Goal: Task Accomplishment & Management: Complete application form

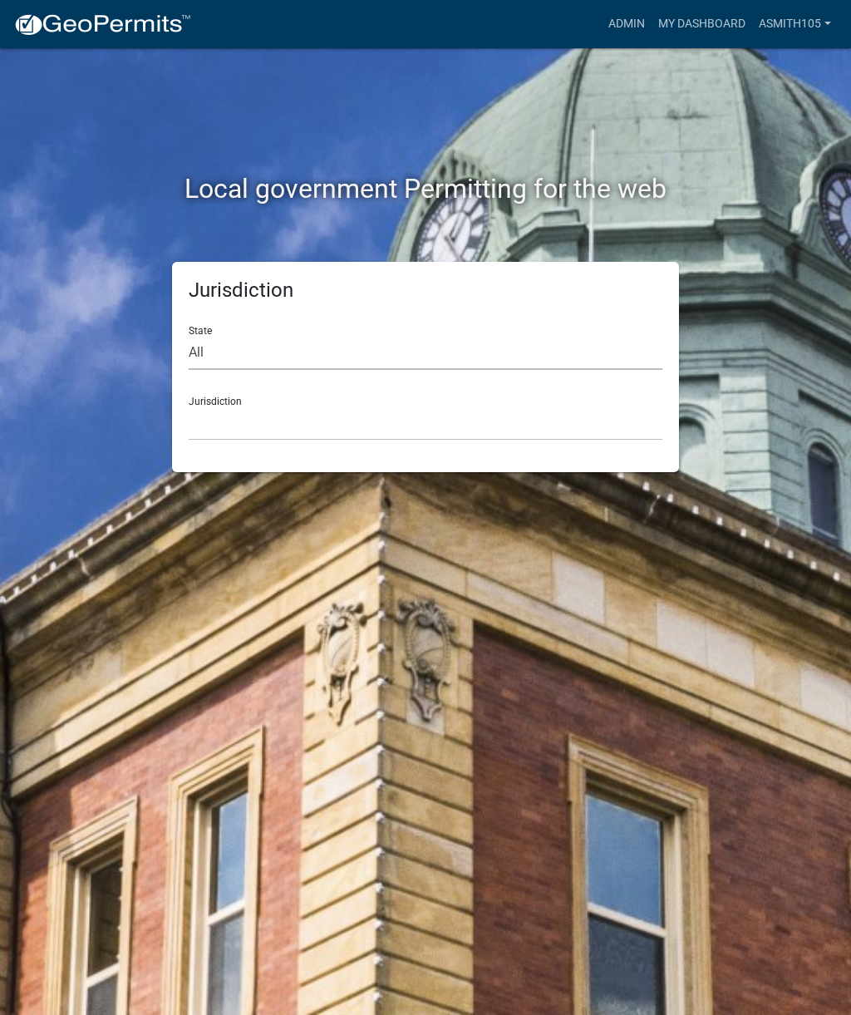
click at [302, 347] on select "All [US_STATE] [US_STATE] [US_STATE] [US_STATE] [US_STATE] [US_STATE] [US_STATE…" at bounding box center [426, 353] width 474 height 34
select select "[US_STATE]"
click at [298, 426] on select "[GEOGRAPHIC_DATA], [US_STATE][PERSON_NAME][GEOGRAPHIC_DATA], [US_STATE][PERSON_…" at bounding box center [426, 423] width 474 height 34
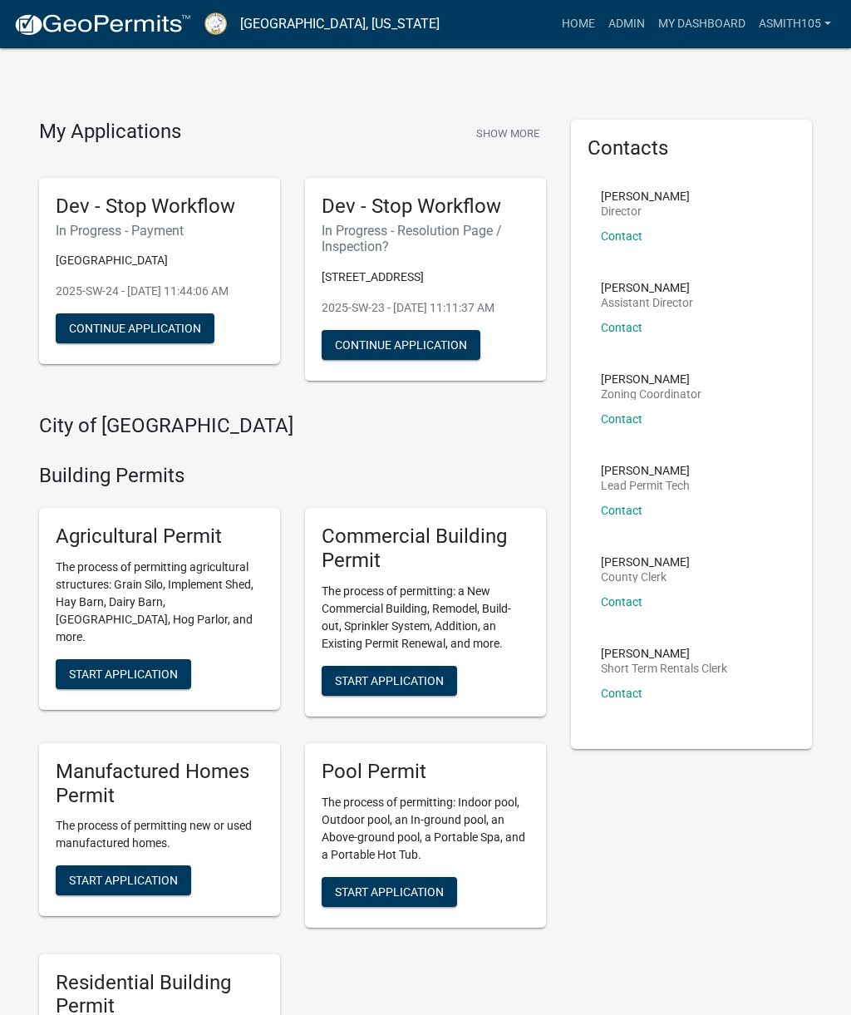
click at [619, 33] on link "Admin" at bounding box center [627, 24] width 50 height 32
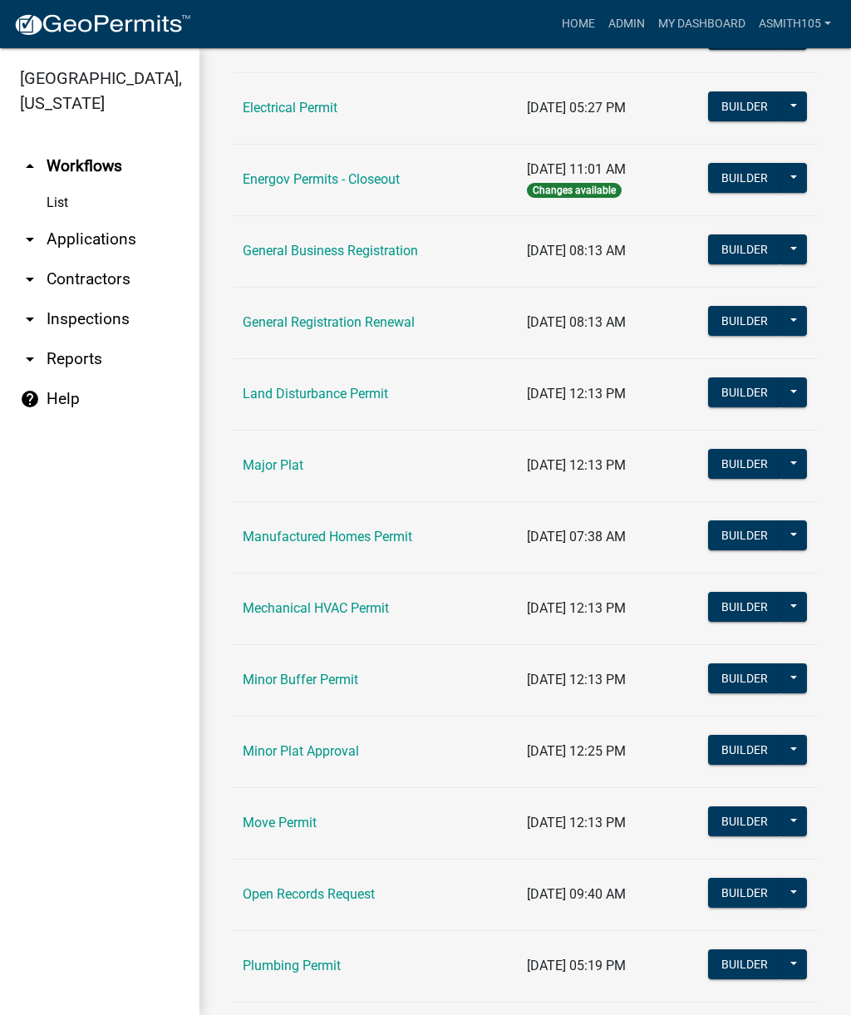
scroll to position [924, 0]
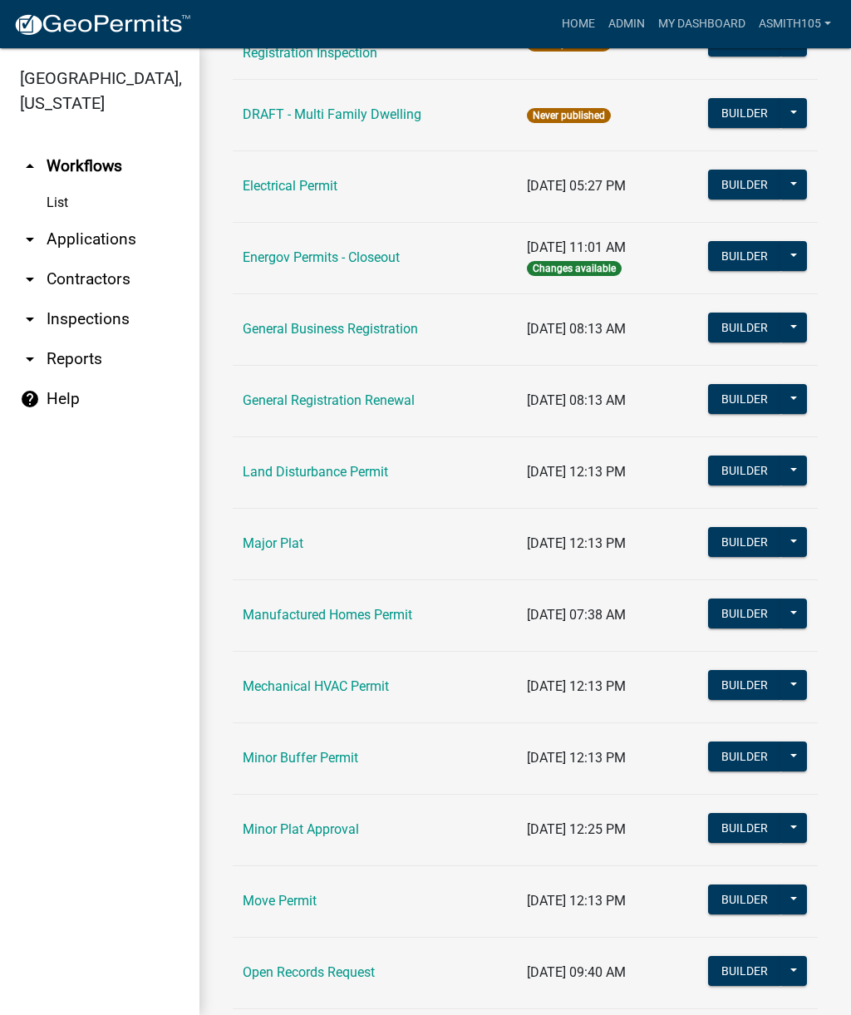
click at [114, 320] on link "arrow_drop_down Inspections" at bounding box center [99, 319] width 199 height 40
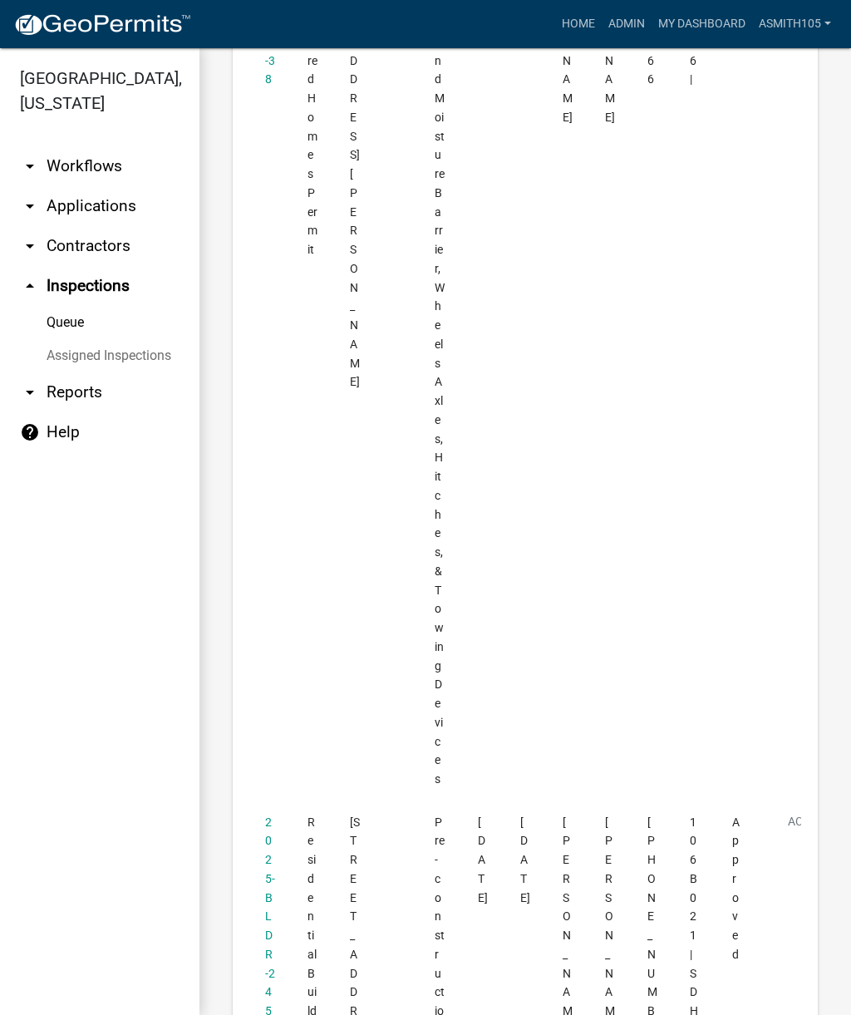
scroll to position [7960, 0]
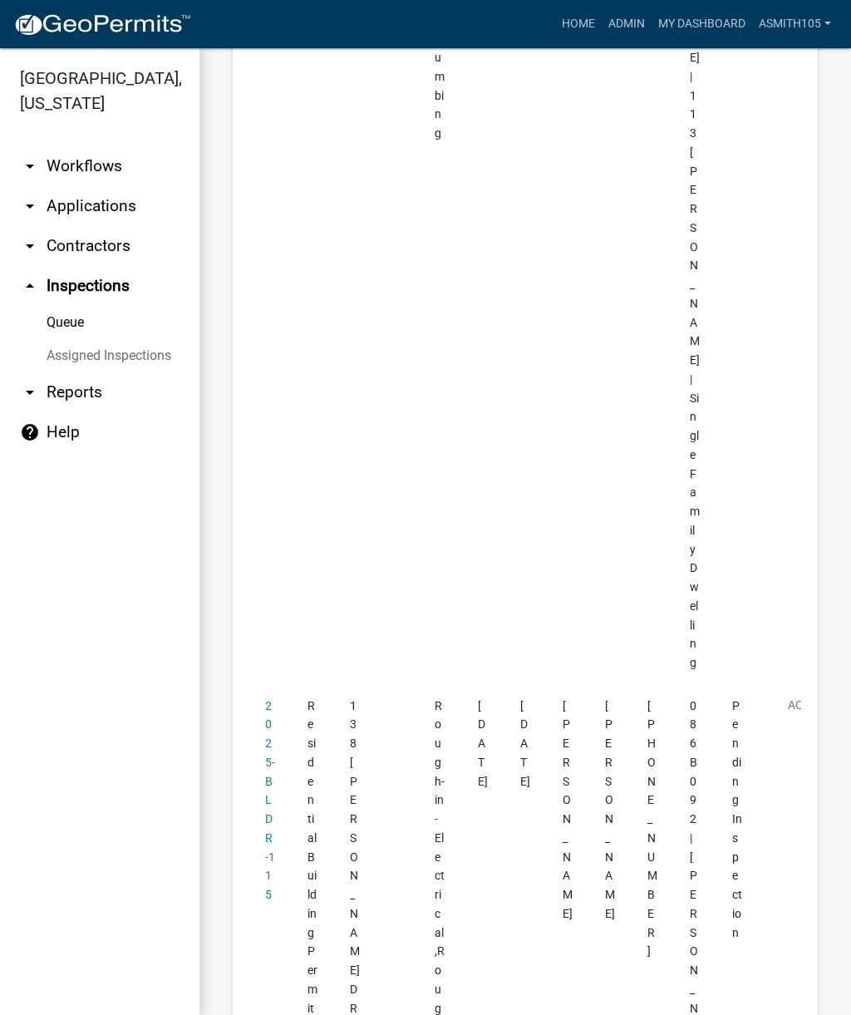
scroll to position [2732, 0]
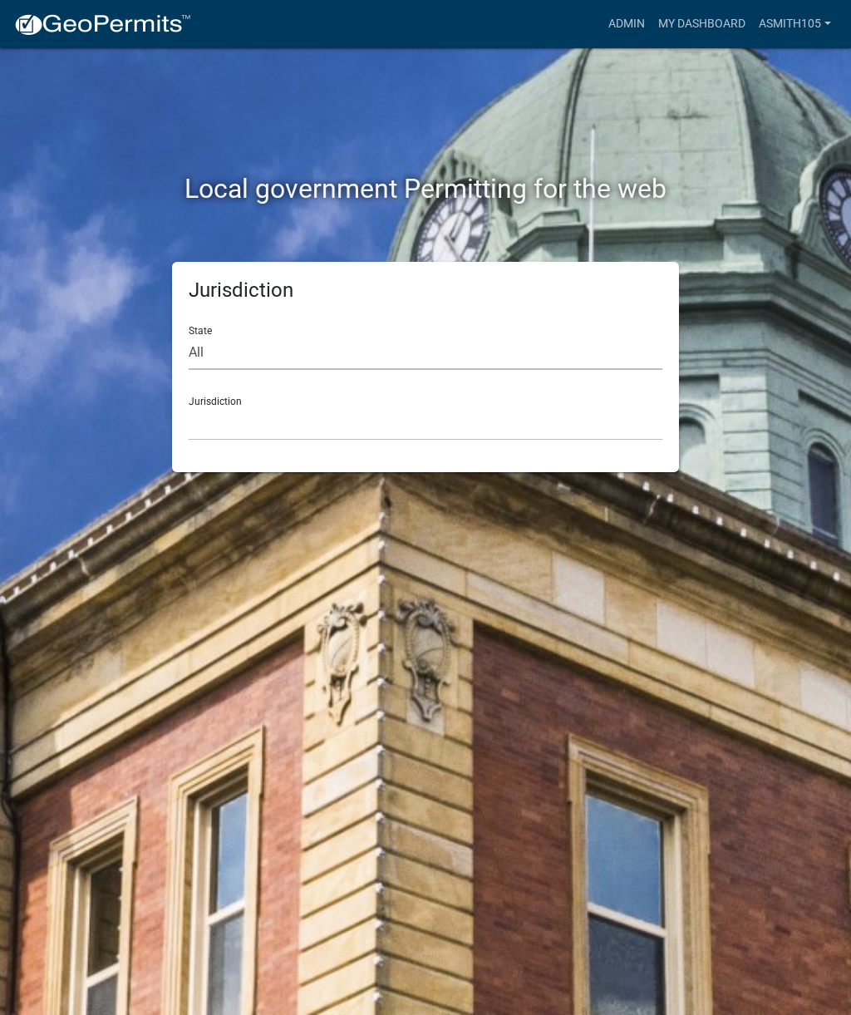
click at [303, 353] on select "All [US_STATE] [US_STATE] [US_STATE] [US_STATE] [US_STATE] [US_STATE] [US_STATE…" at bounding box center [426, 353] width 474 height 34
select select "[US_STATE]"
click at [401, 419] on select "[GEOGRAPHIC_DATA], [US_STATE][PERSON_NAME][GEOGRAPHIC_DATA], [US_STATE][PERSON_…" at bounding box center [426, 423] width 474 height 34
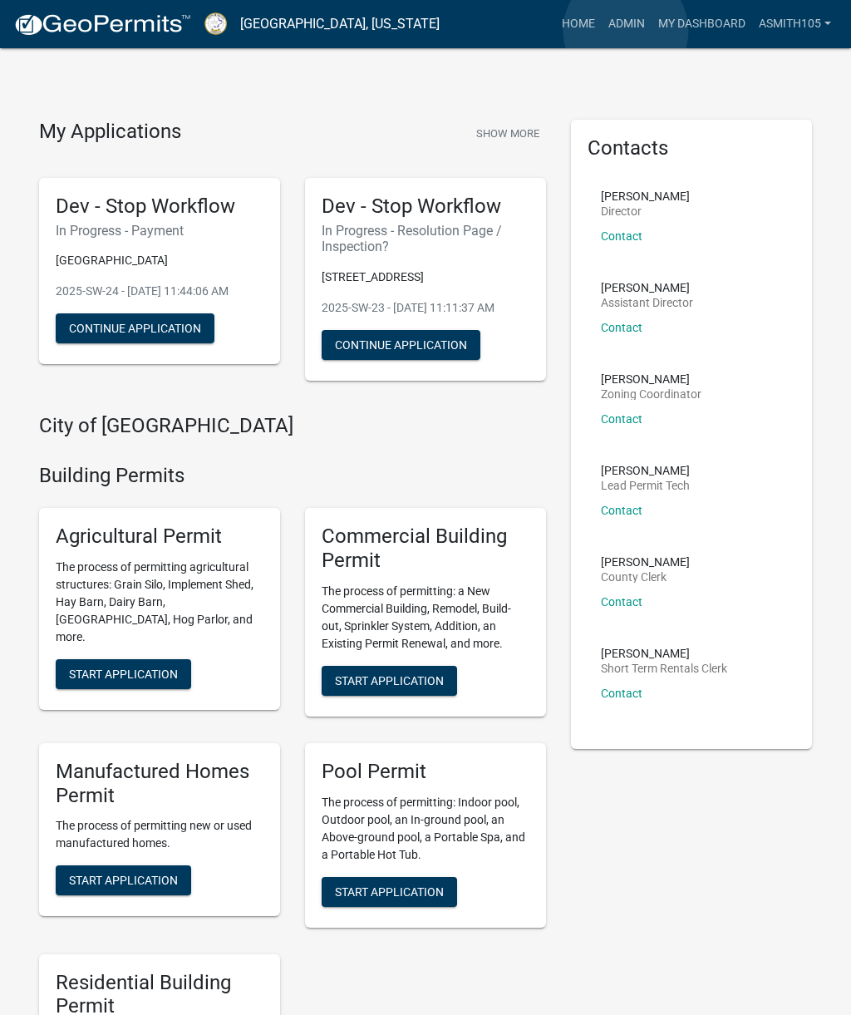
click at [626, 32] on link "Admin" at bounding box center [627, 24] width 50 height 32
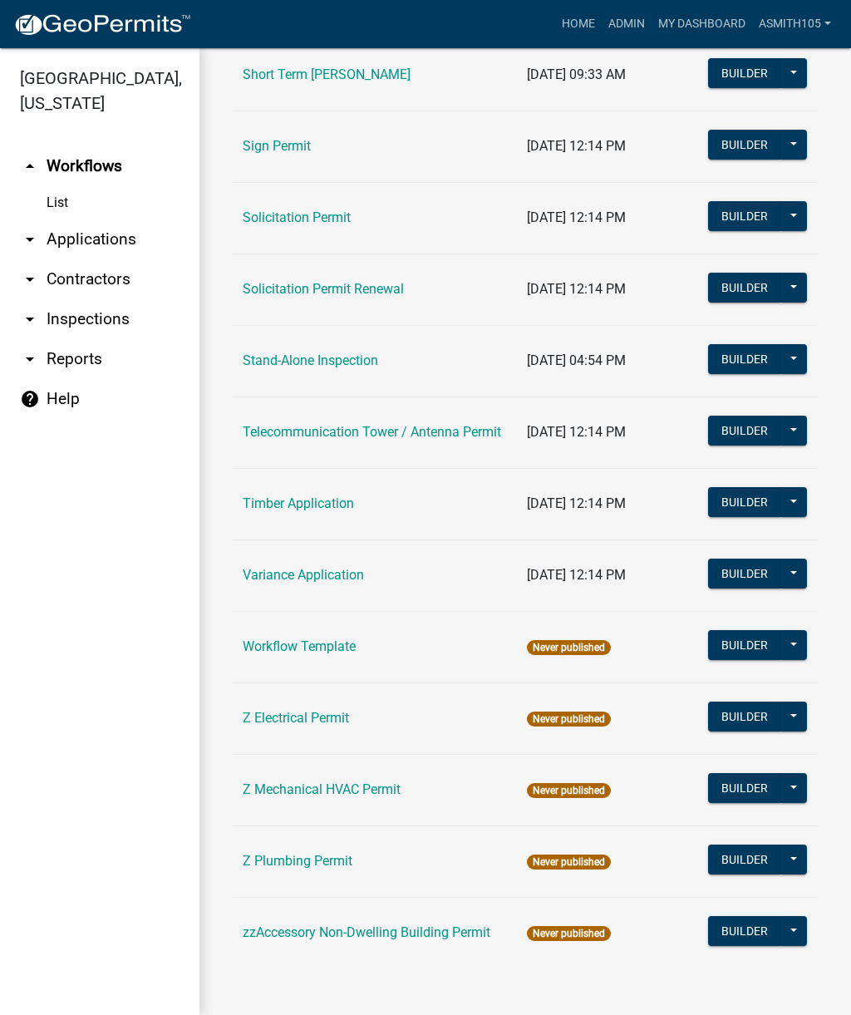
scroll to position [2249, 0]
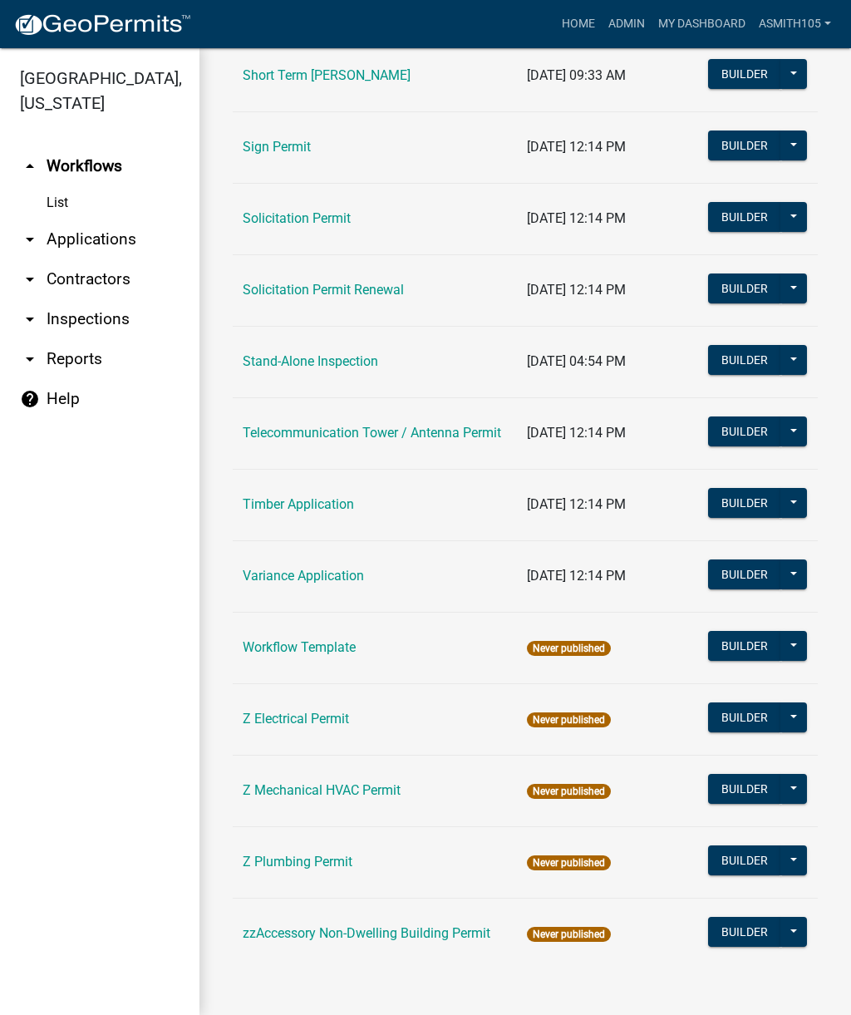
click at [329, 509] on link "Timber Application" at bounding box center [298, 504] width 111 height 16
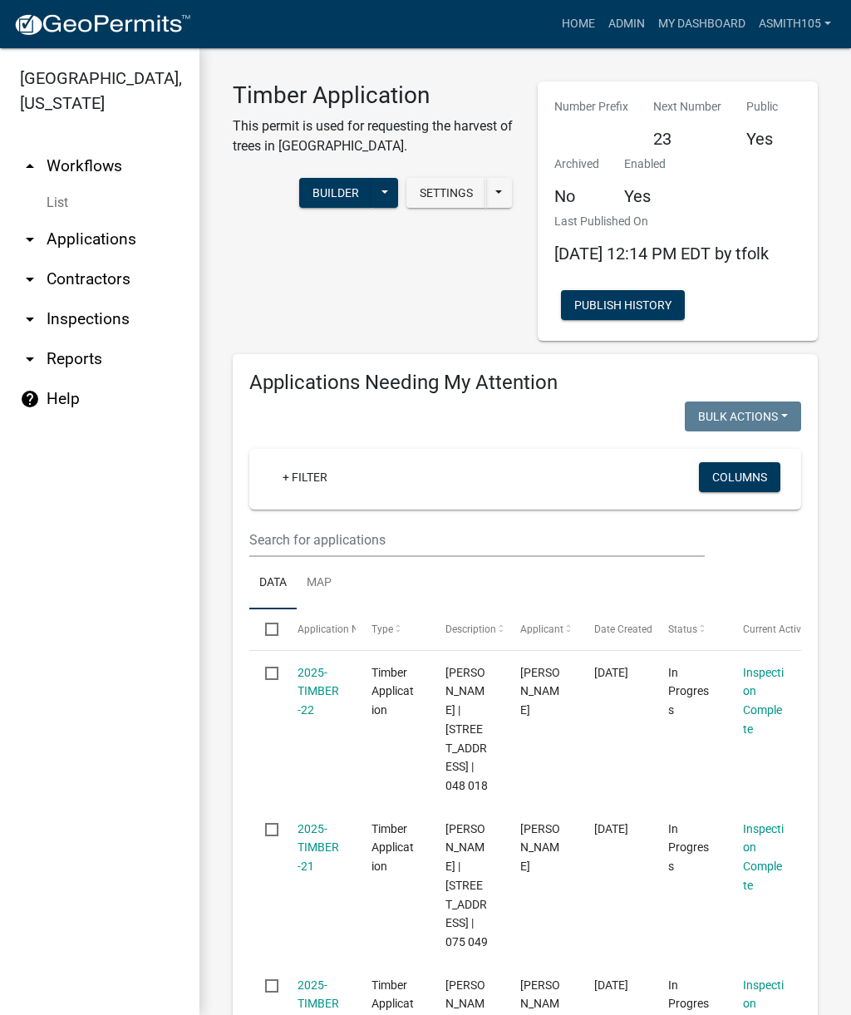
click at [328, 702] on link "2025-TIMBER-22" at bounding box center [319, 692] width 42 height 52
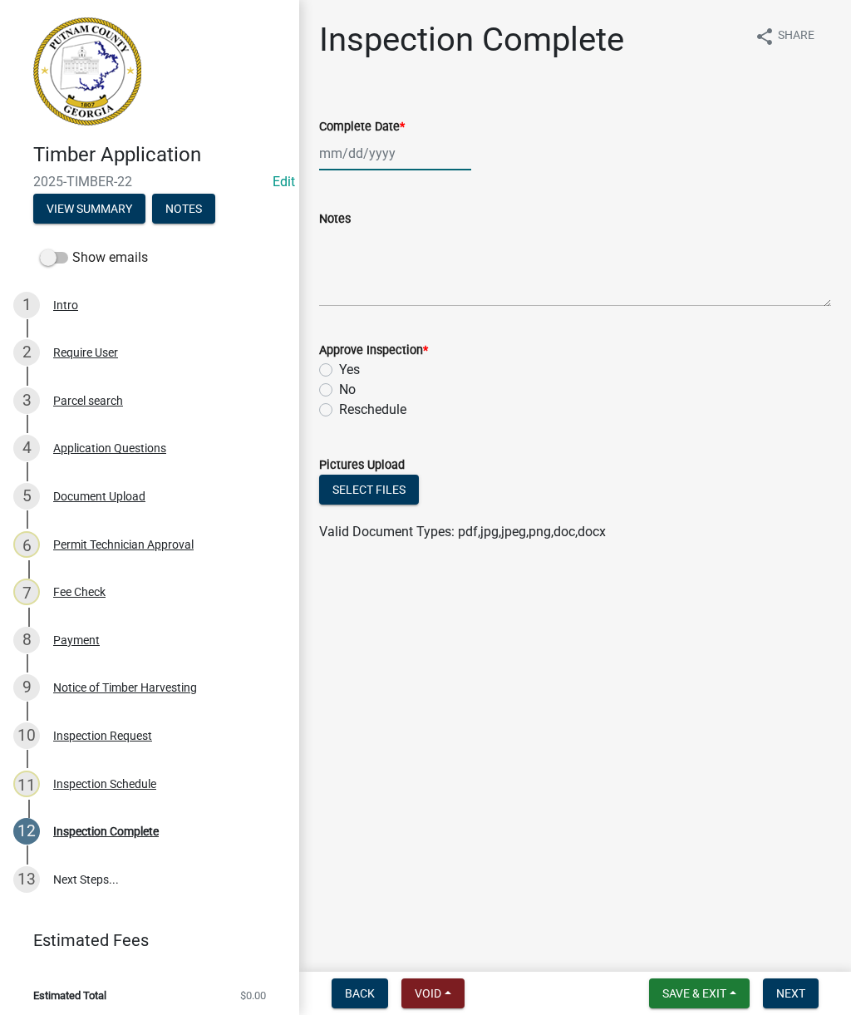
click at [384, 145] on div at bounding box center [395, 153] width 152 height 34
select select "9"
select select "2025"
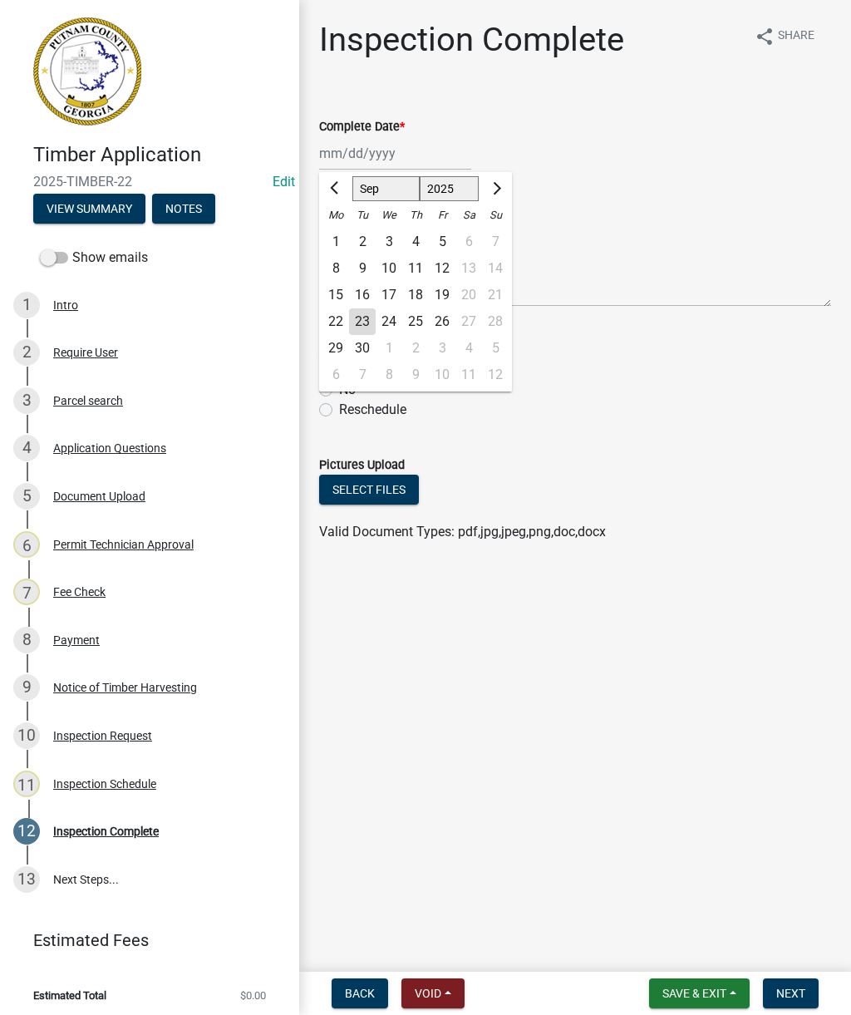
scroll to position [2, 0]
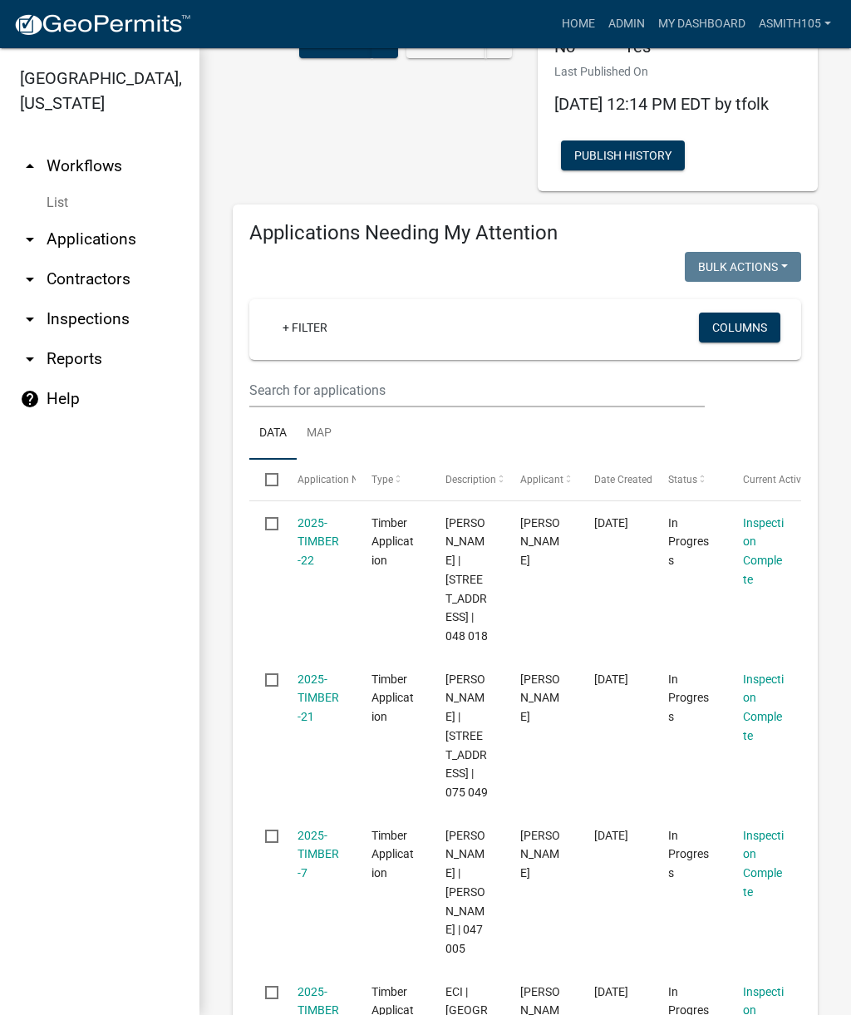
scroll to position [180, 0]
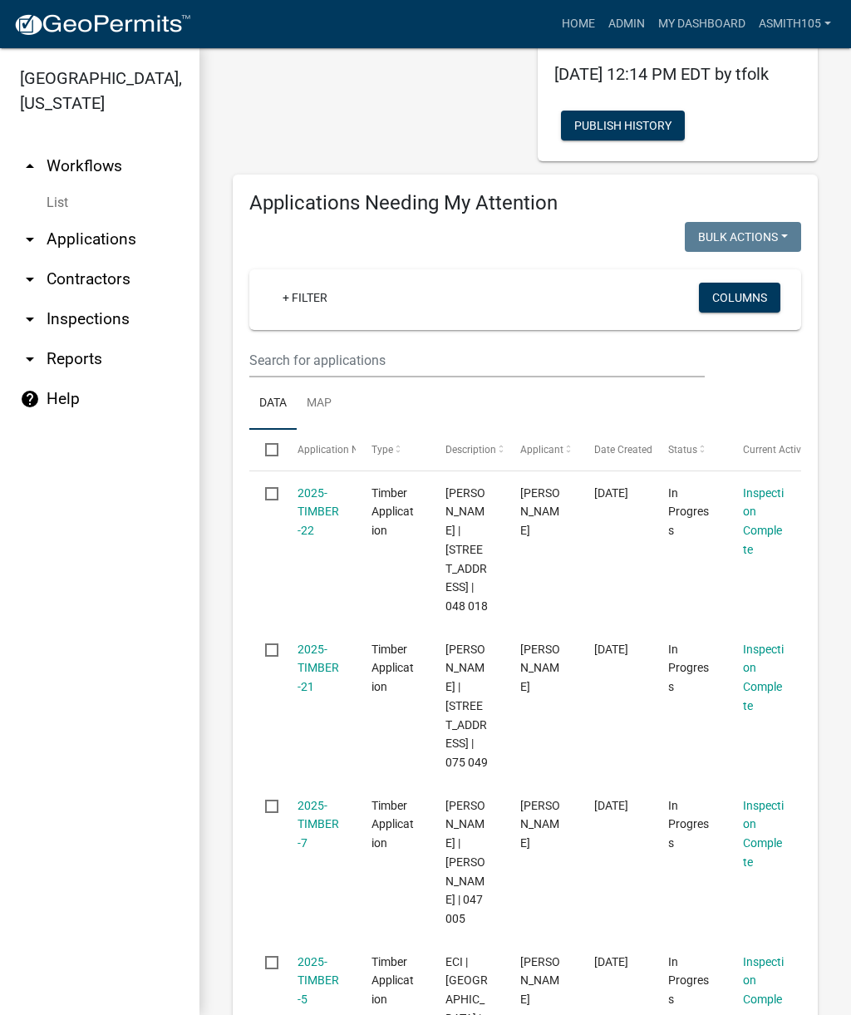
click at [313, 517] on link "2025-TIMBER-22" at bounding box center [319, 512] width 42 height 52
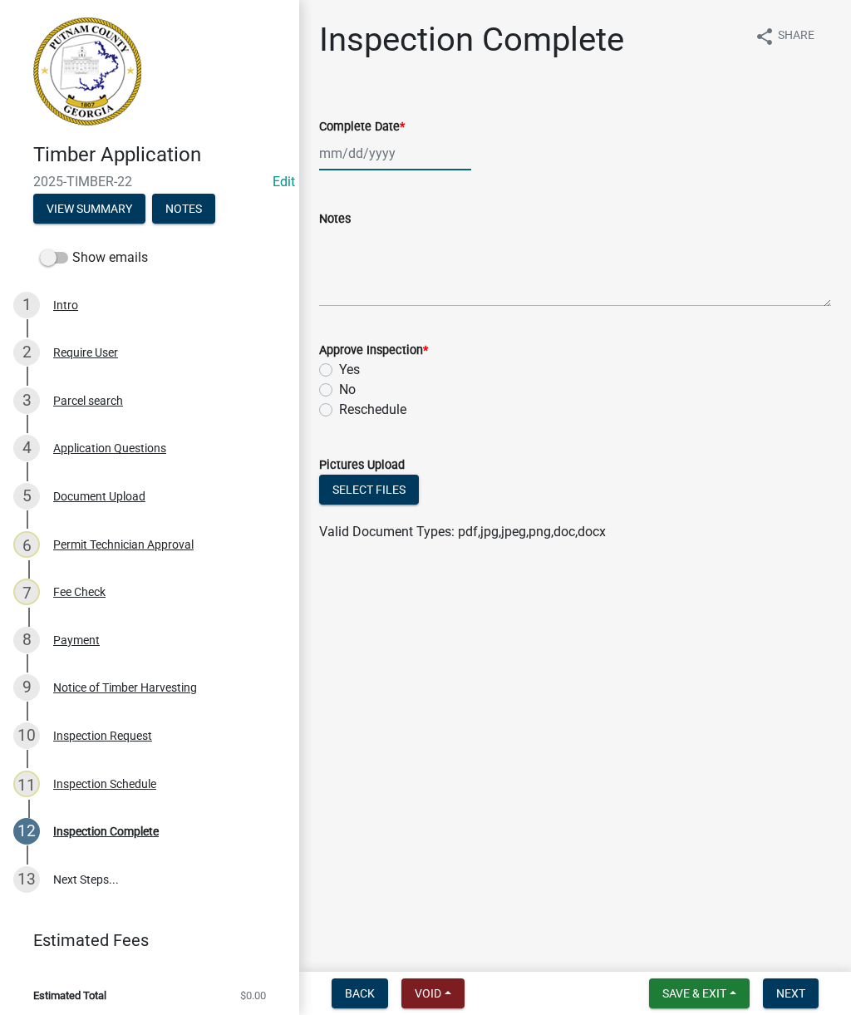
click at [396, 154] on div at bounding box center [395, 153] width 152 height 34
select select "9"
select select "2025"
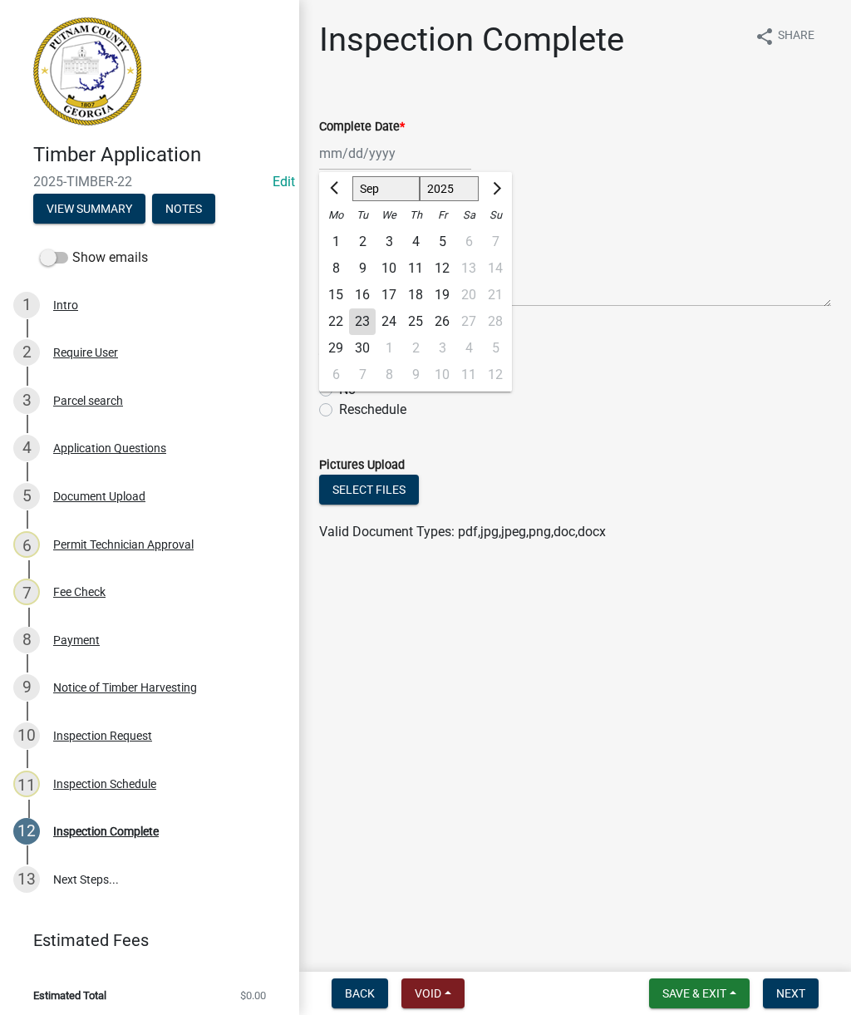
click at [360, 325] on div "23" at bounding box center [362, 321] width 27 height 27
type input "[DATE]"
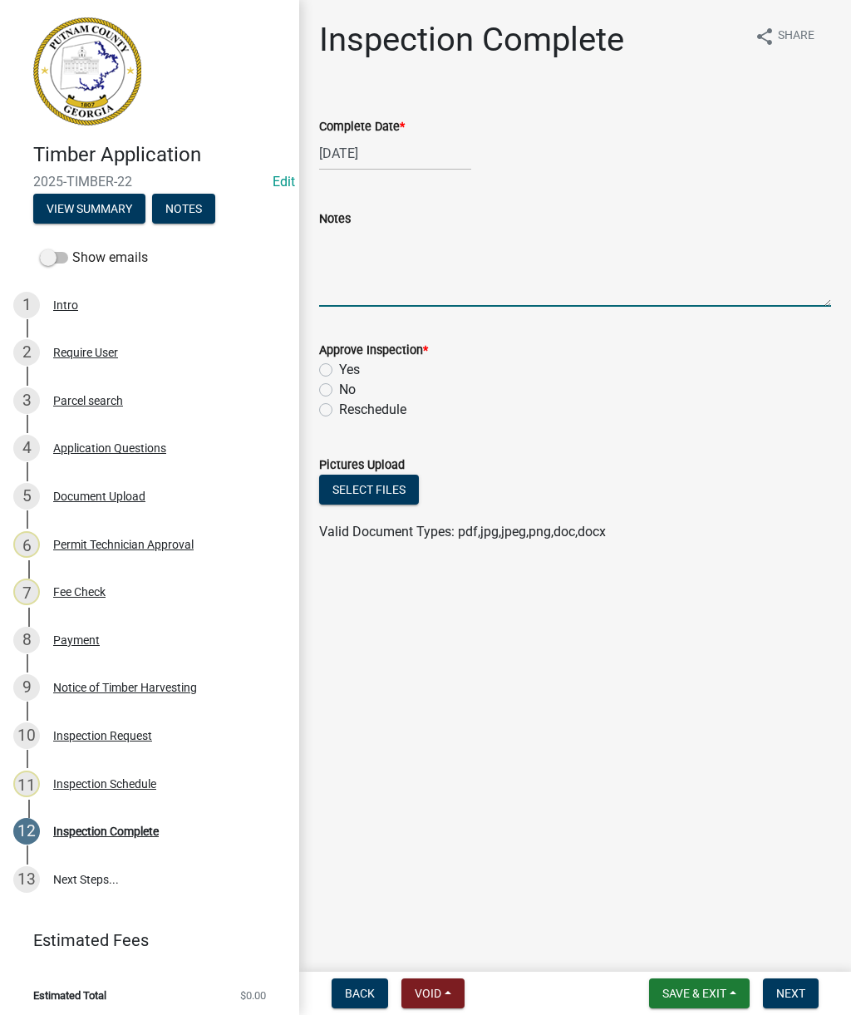
click at [380, 280] on textarea "Notes" at bounding box center [575, 268] width 512 height 78
type textarea "Timber notification obtained."
click at [339, 365] on label "Yes" at bounding box center [349, 370] width 21 height 20
click at [339, 365] on input "Yes" at bounding box center [344, 365] width 11 height 11
radio input "true"
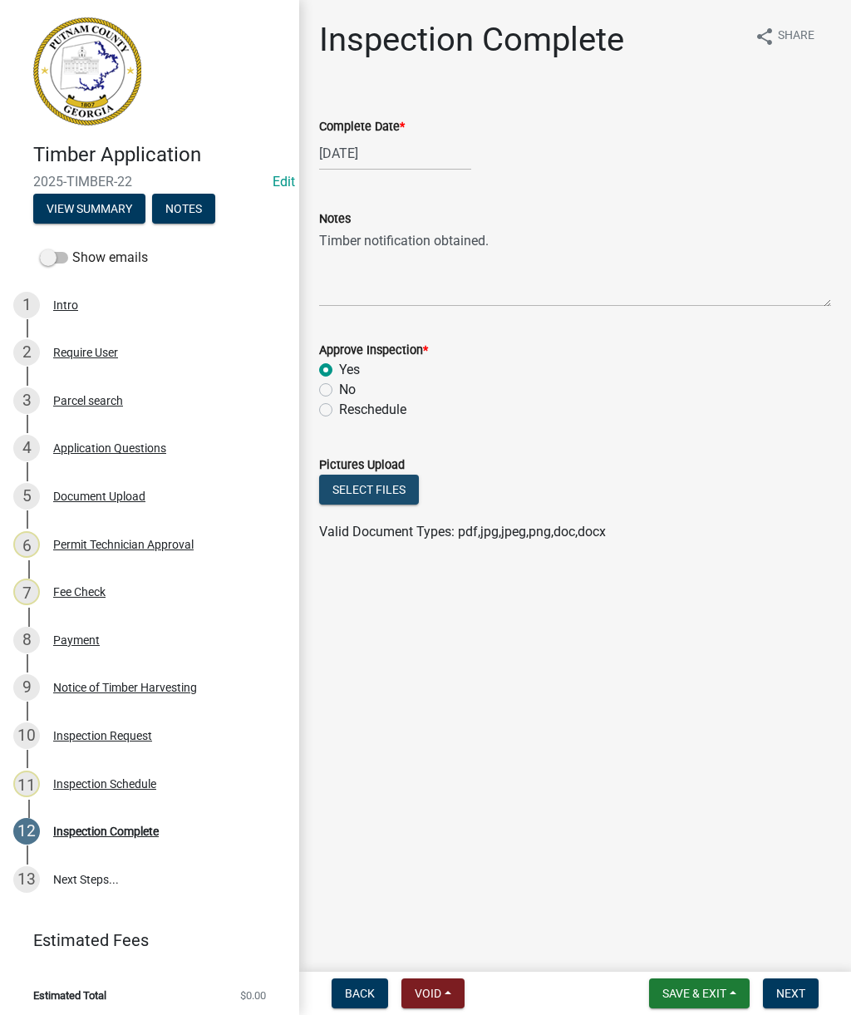
click at [369, 489] on button "Select files" at bounding box center [369, 490] width 100 height 30
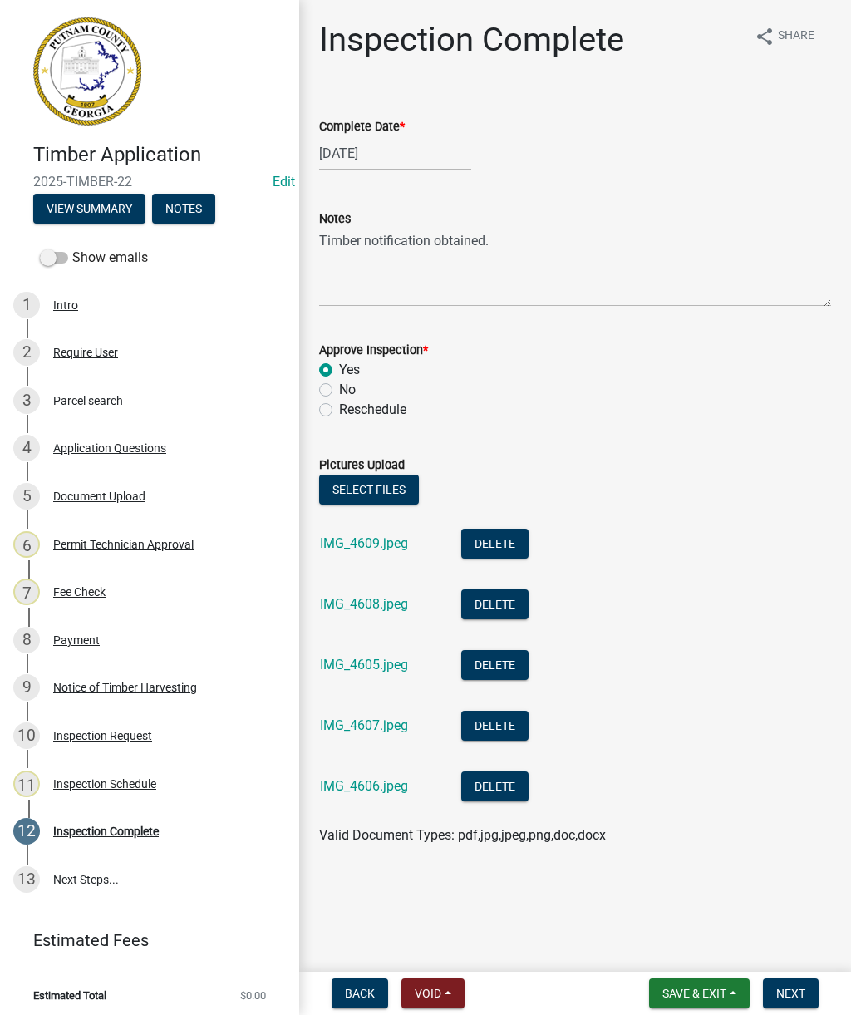
click at [794, 990] on span "Next" at bounding box center [790, 993] width 29 height 13
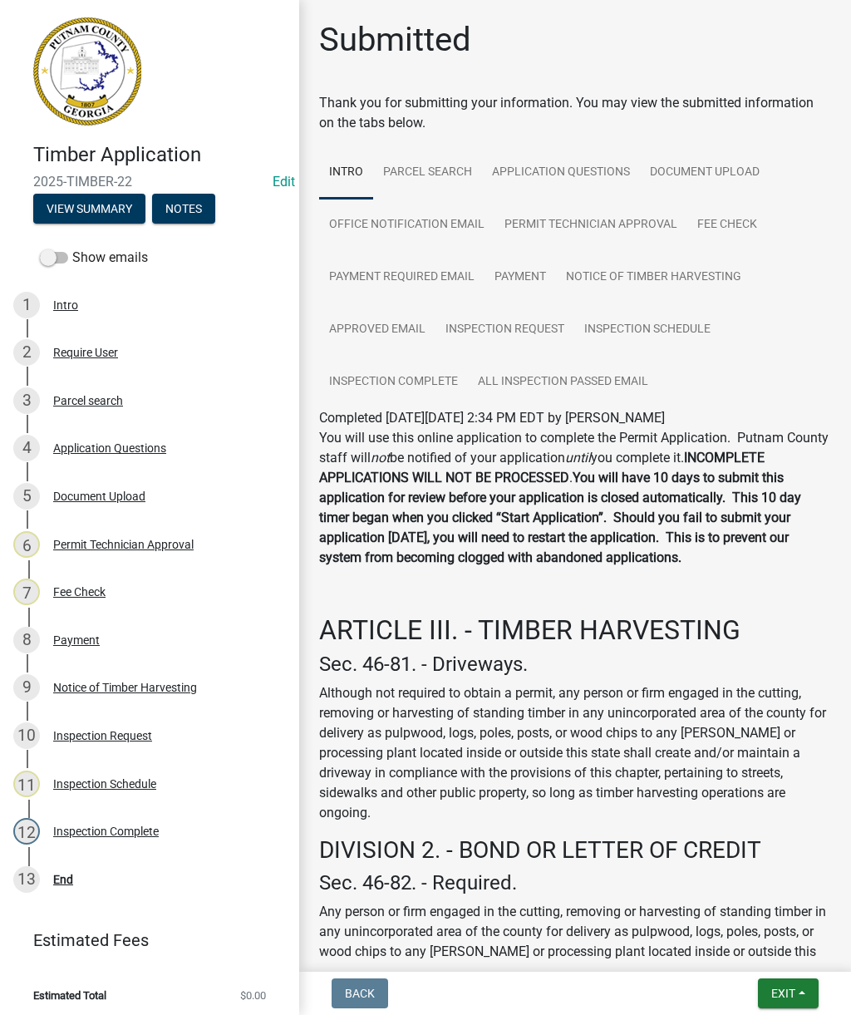
click at [67, 881] on div "End" at bounding box center [63, 880] width 20 height 12
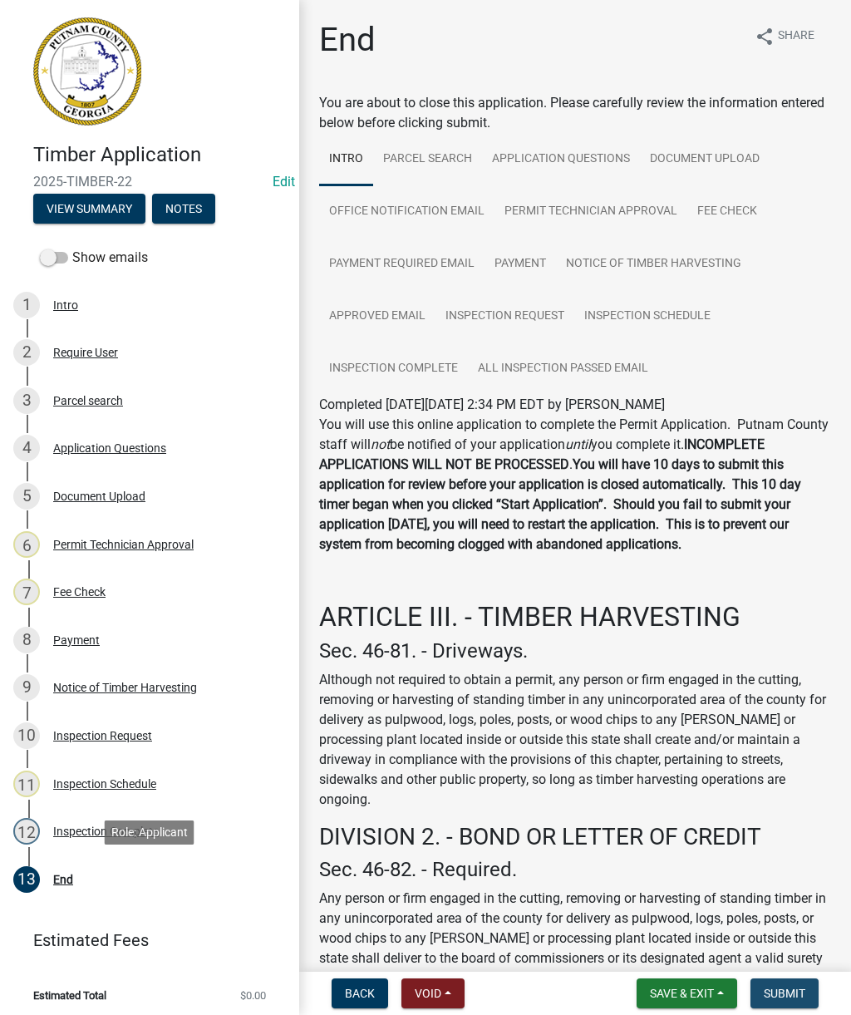
click at [791, 994] on span "Submit" at bounding box center [785, 993] width 42 height 13
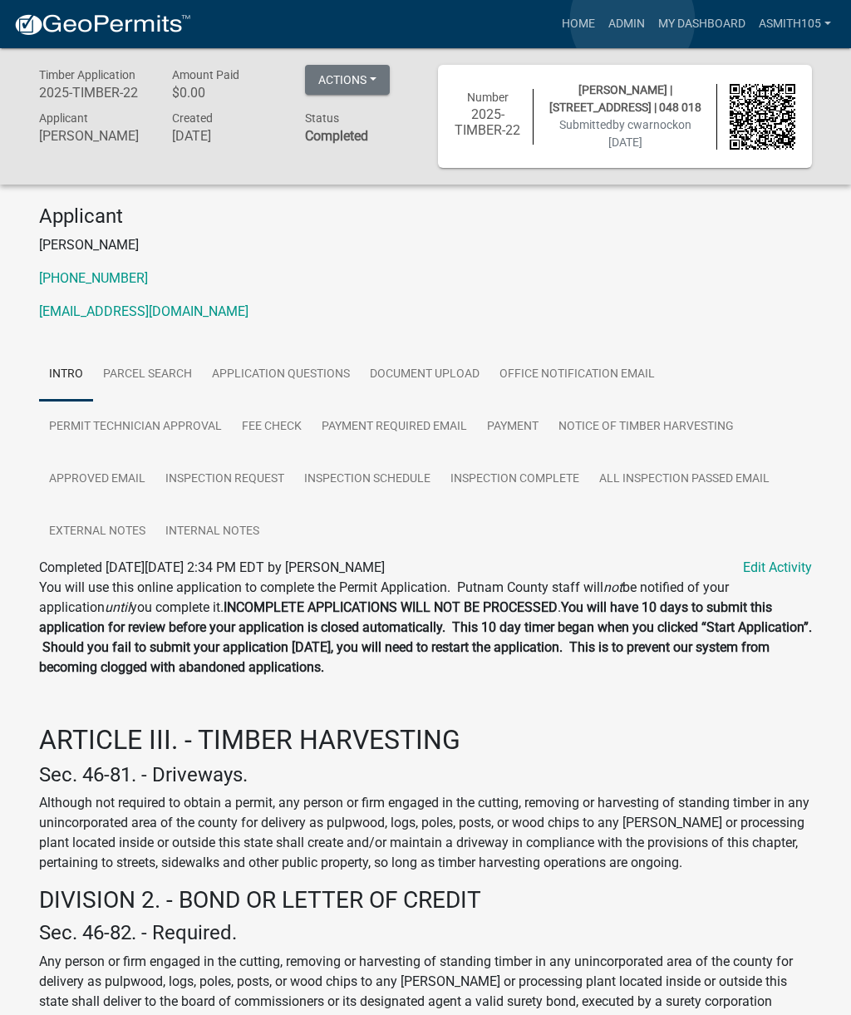
click at [633, 20] on link "Admin" at bounding box center [627, 24] width 50 height 32
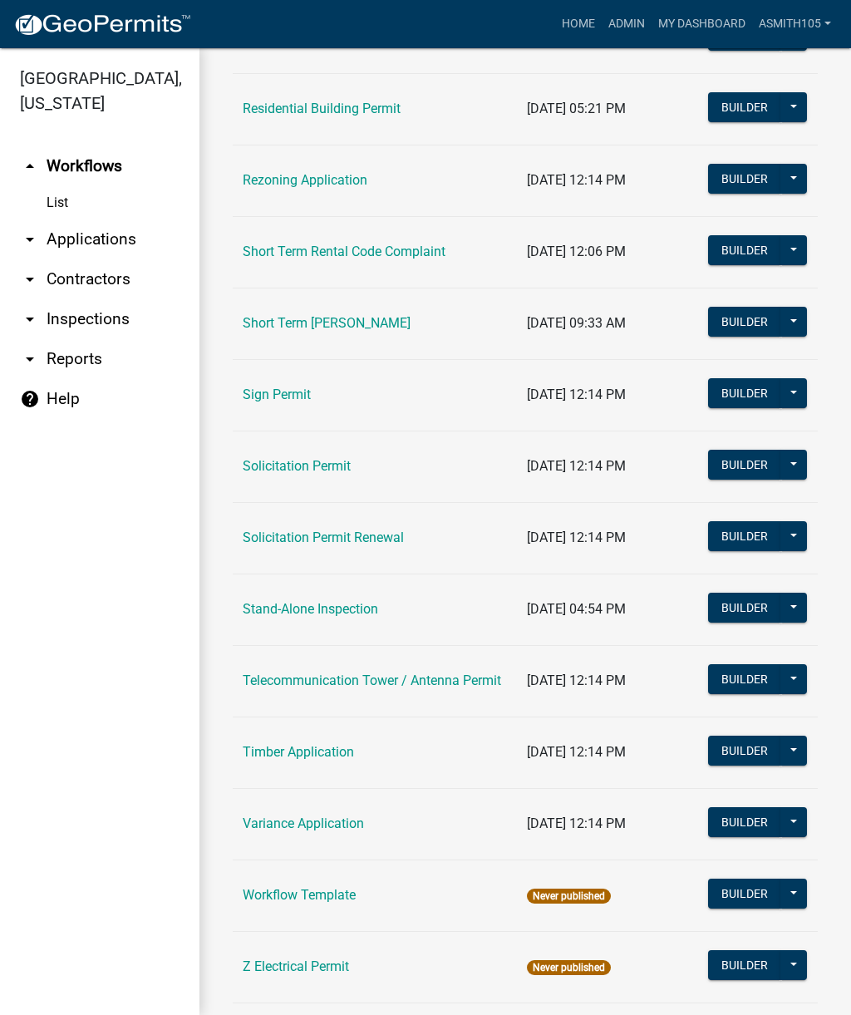
scroll to position [2026, 0]
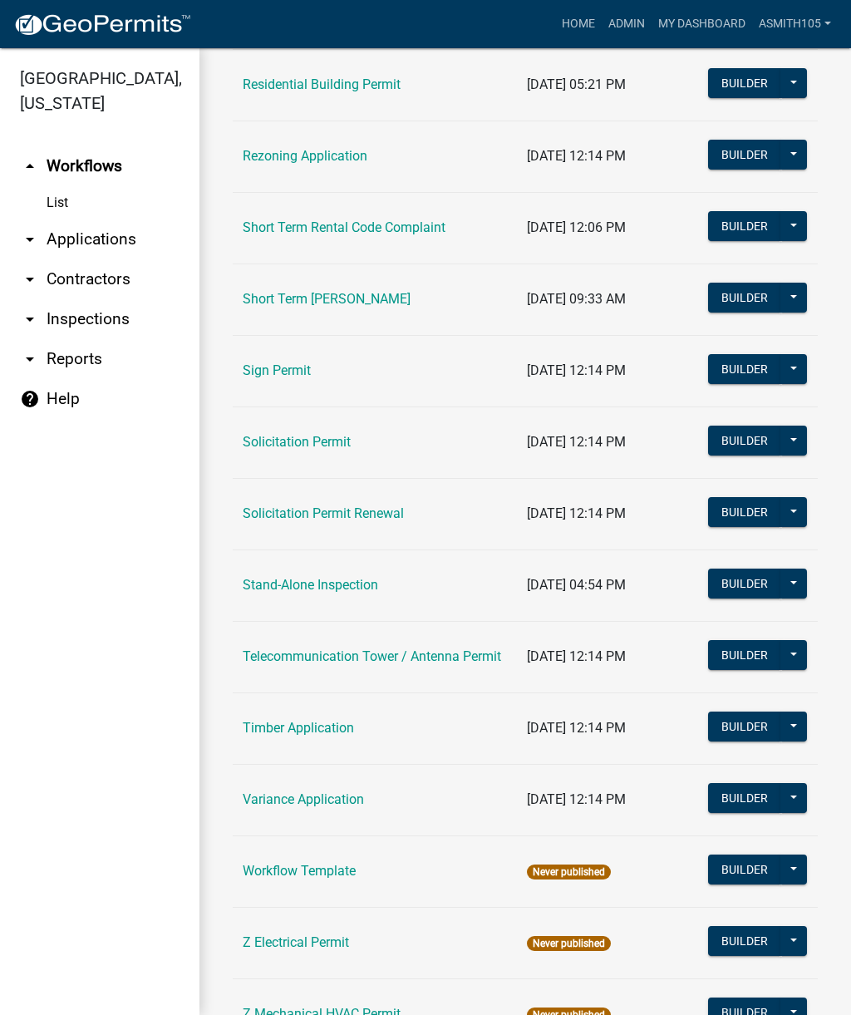
click at [308, 733] on link "Timber Application" at bounding box center [298, 728] width 111 height 16
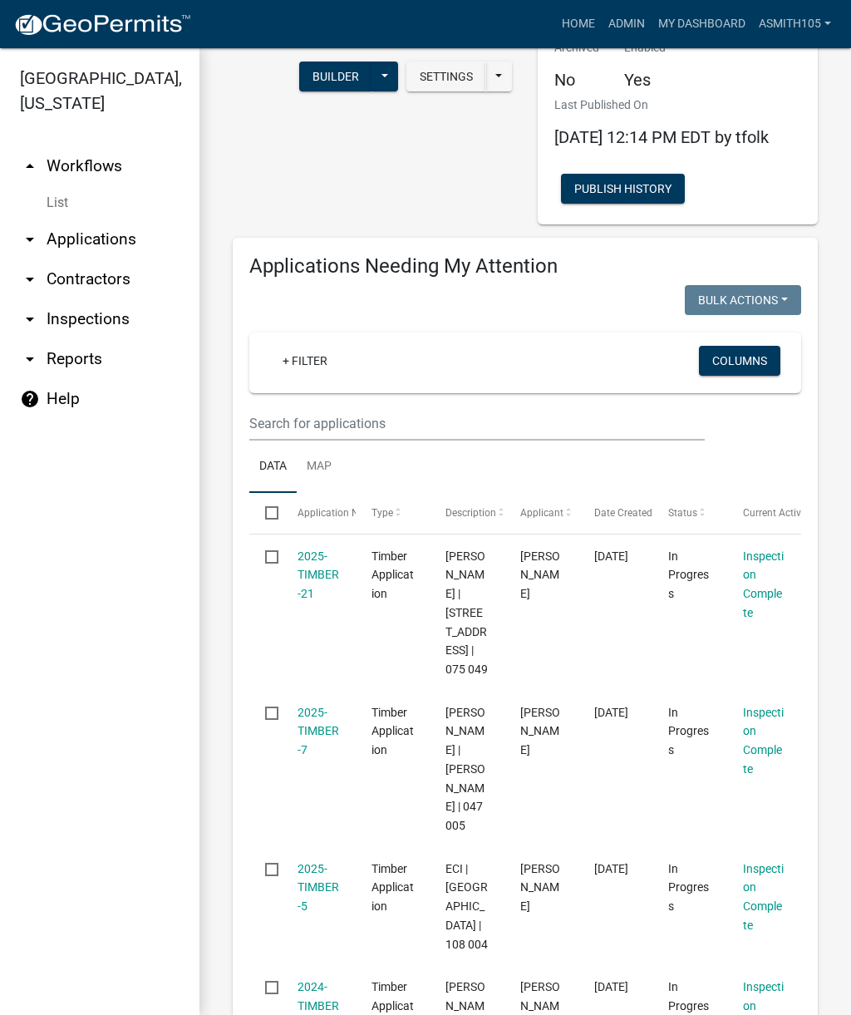
scroll to position [110, 0]
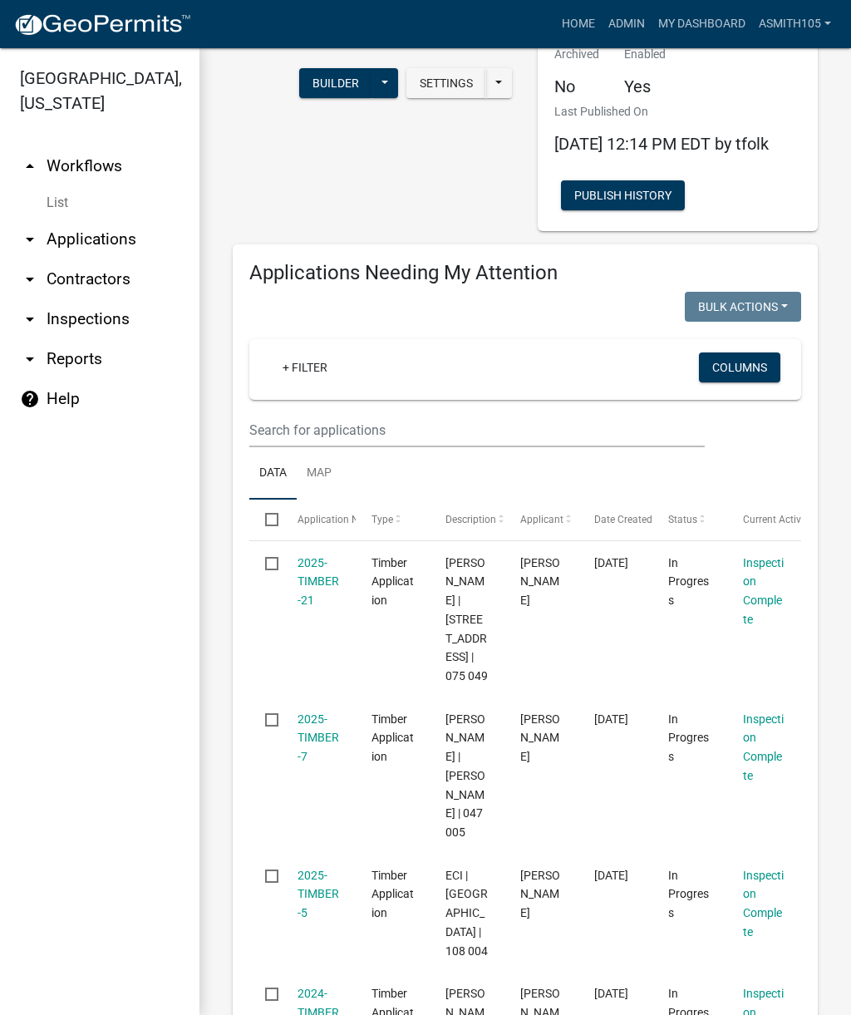
click at [313, 605] on link "2025-TIMBER-21" at bounding box center [319, 582] width 42 height 52
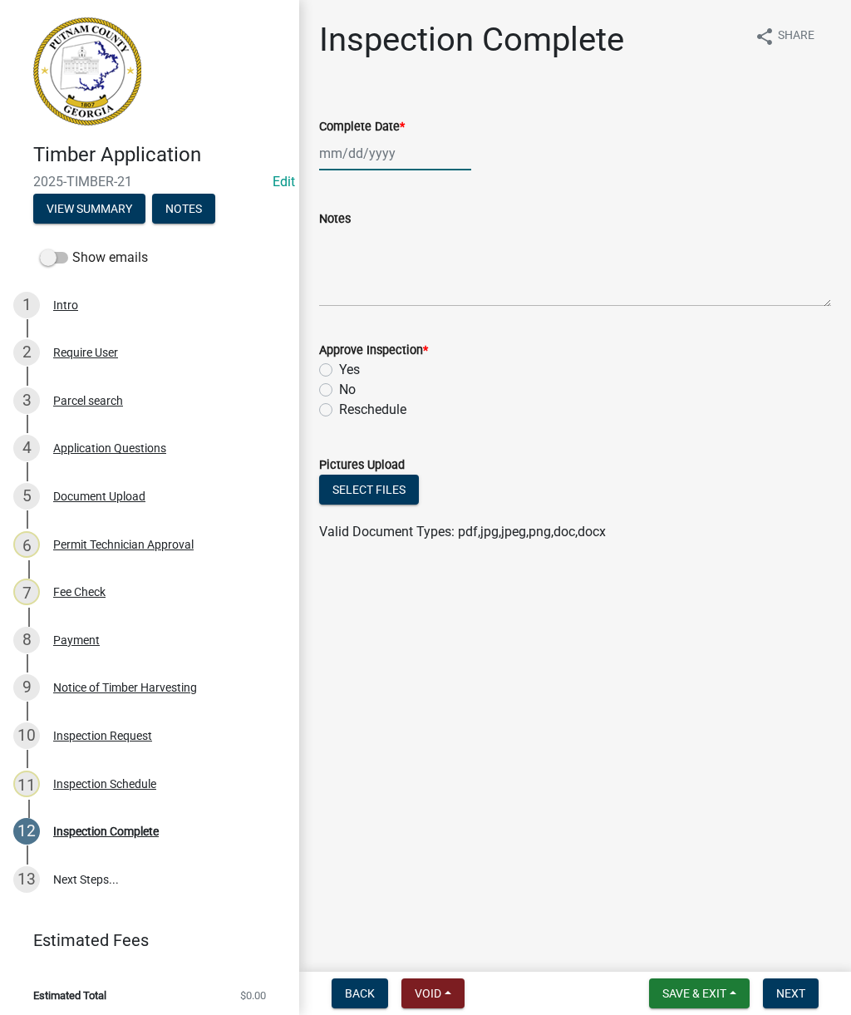
click at [393, 150] on div at bounding box center [395, 153] width 152 height 34
select select "9"
select select "2025"
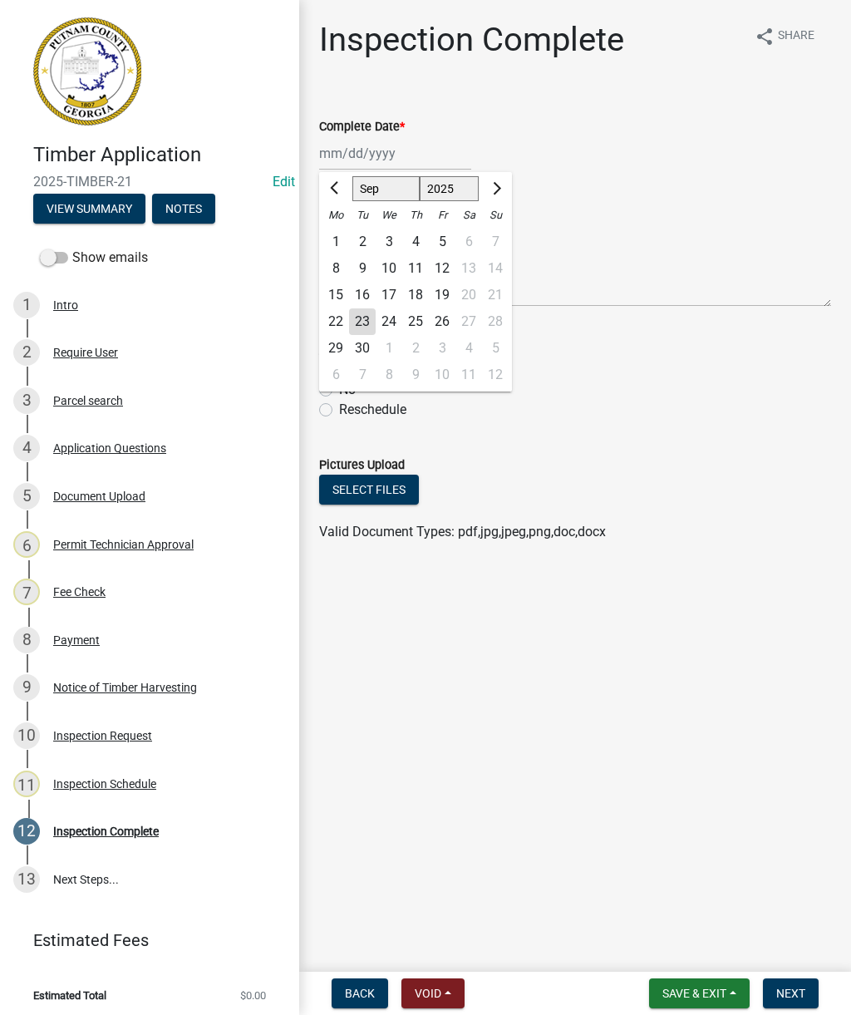
click at [362, 318] on div "23" at bounding box center [362, 321] width 27 height 27
type input "[DATE]"
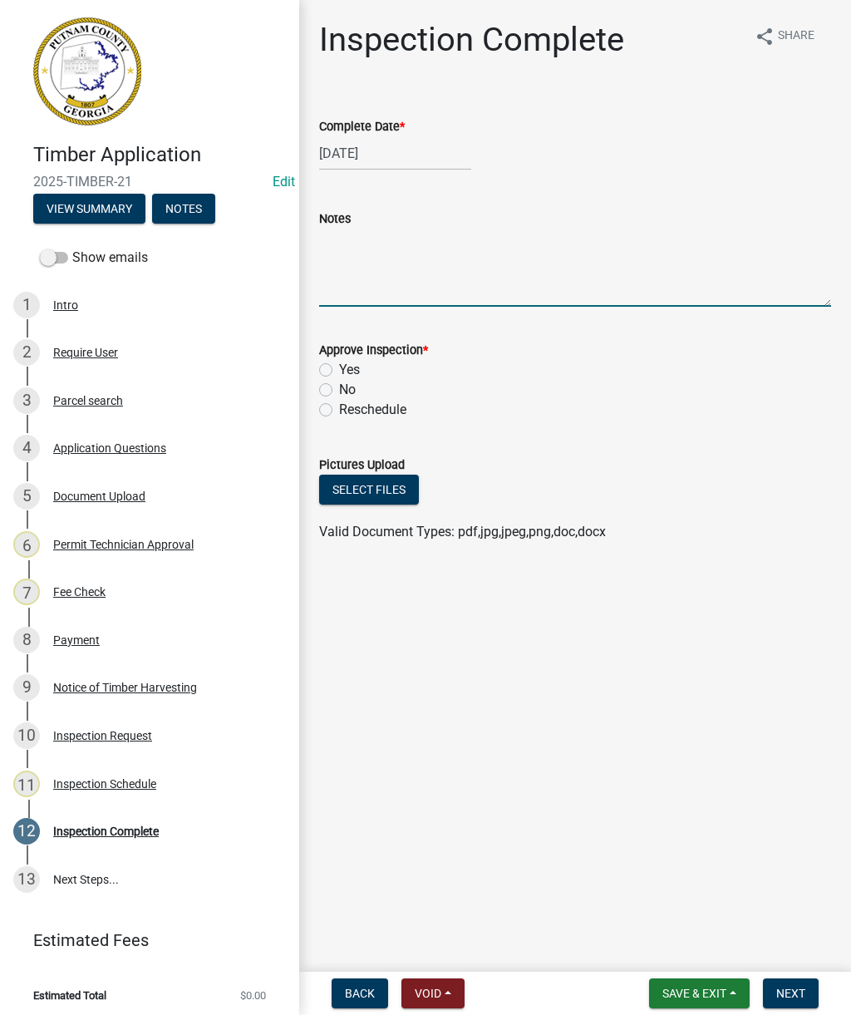
click at [392, 283] on textarea "Notes" at bounding box center [575, 268] width 512 height 78
type textarea "Timber notification obtained"
click at [339, 376] on label "Yes" at bounding box center [349, 370] width 21 height 20
click at [339, 371] on input "Yes" at bounding box center [344, 365] width 11 height 11
radio input "true"
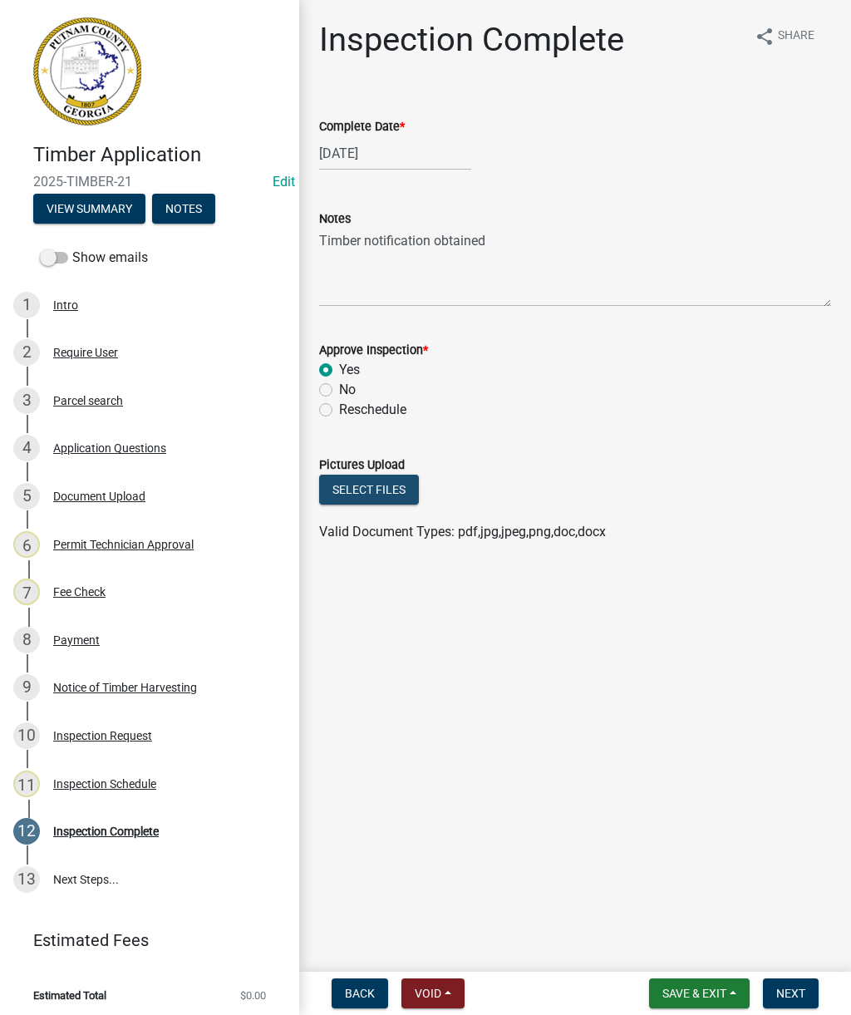
click at [374, 486] on button "Select files" at bounding box center [369, 490] width 100 height 30
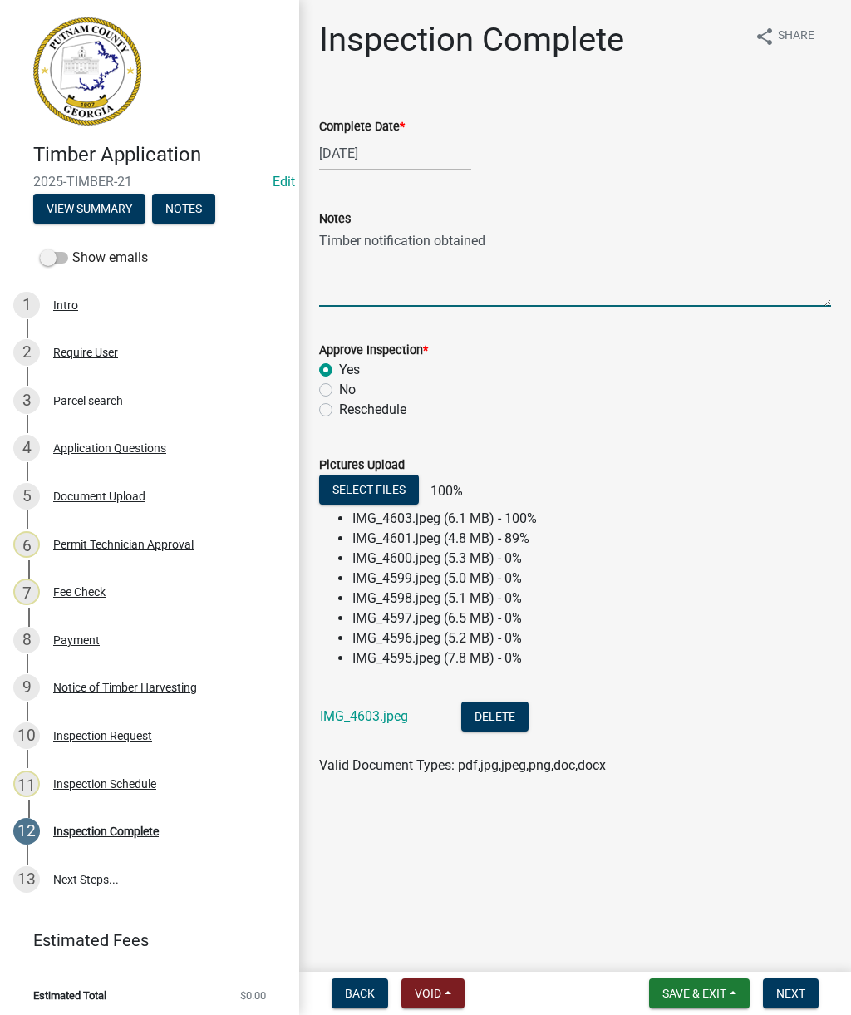
click at [509, 239] on textarea "Timber notification obtained" at bounding box center [575, 268] width 512 height 78
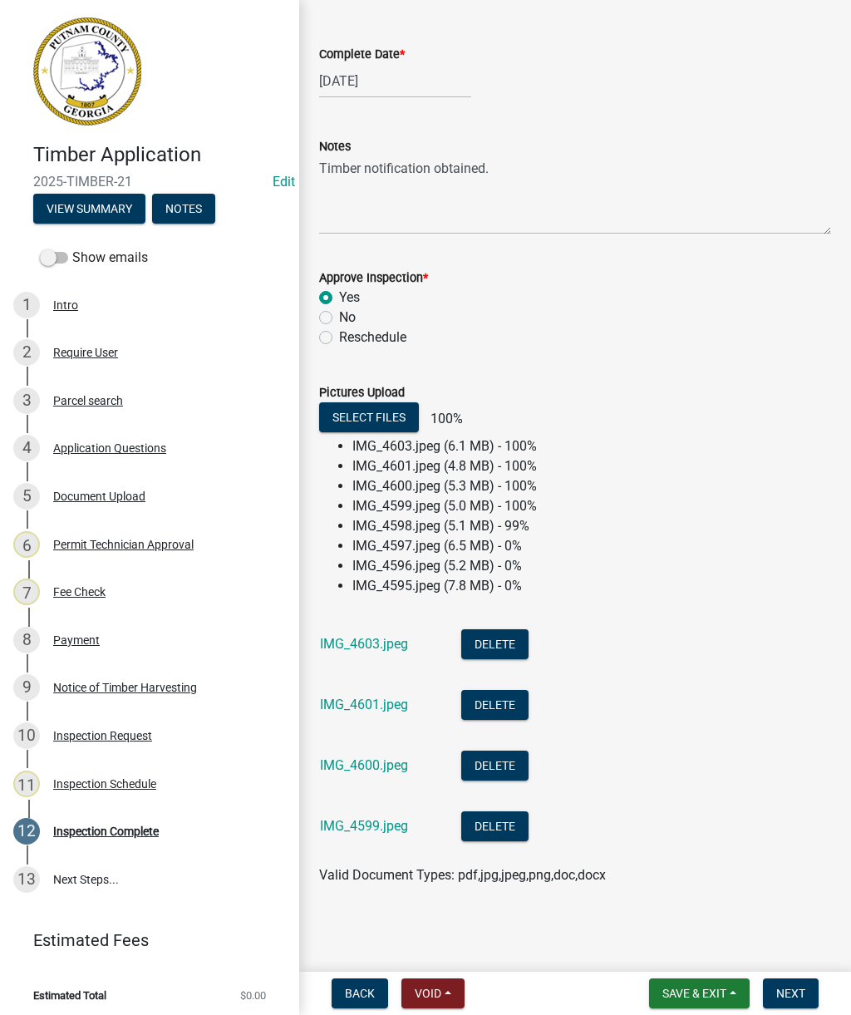
scroll to position [72, 0]
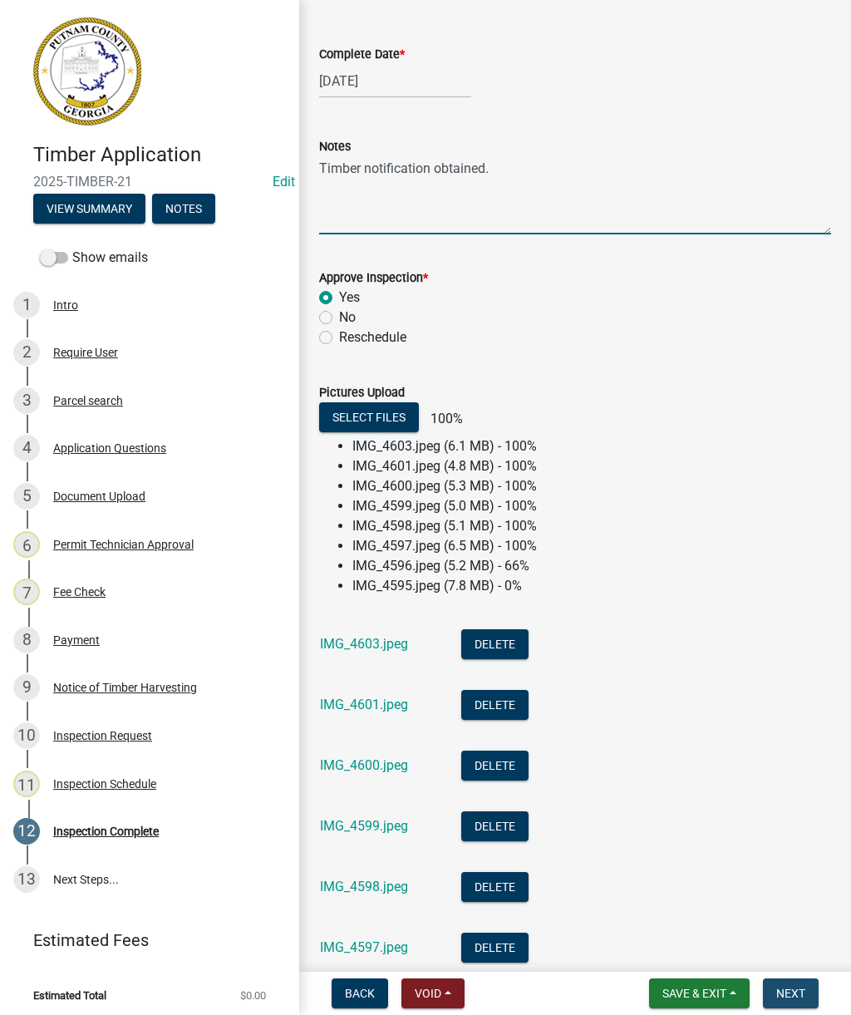
type textarea "Timber notification obtained."
click at [801, 990] on span "Next" at bounding box center [790, 993] width 29 height 13
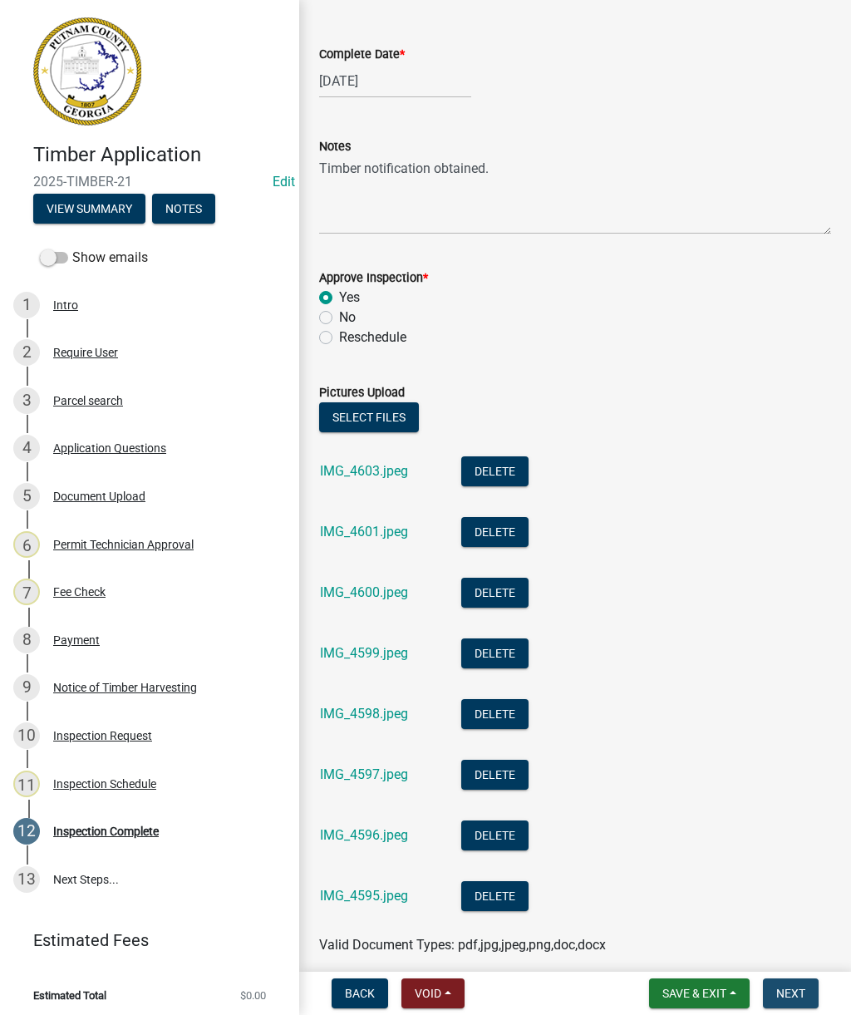
click at [803, 991] on span "Next" at bounding box center [790, 993] width 29 height 13
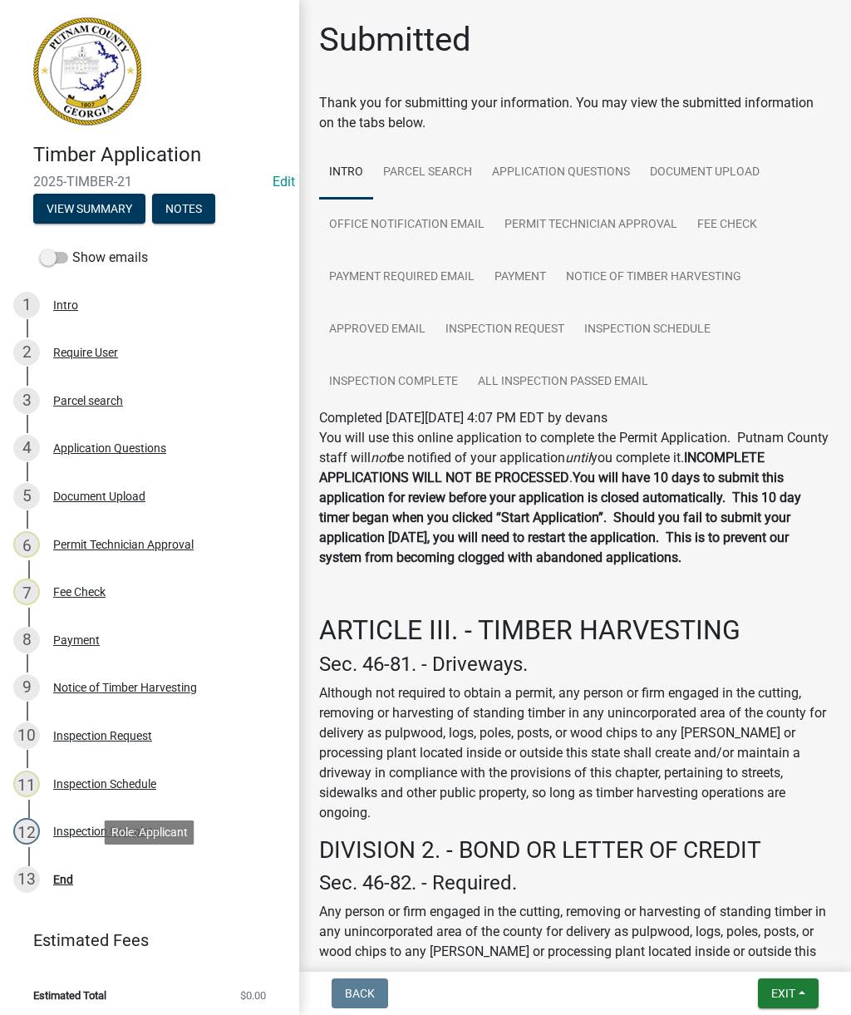
click at [73, 887] on div "13 End" at bounding box center [142, 879] width 259 height 27
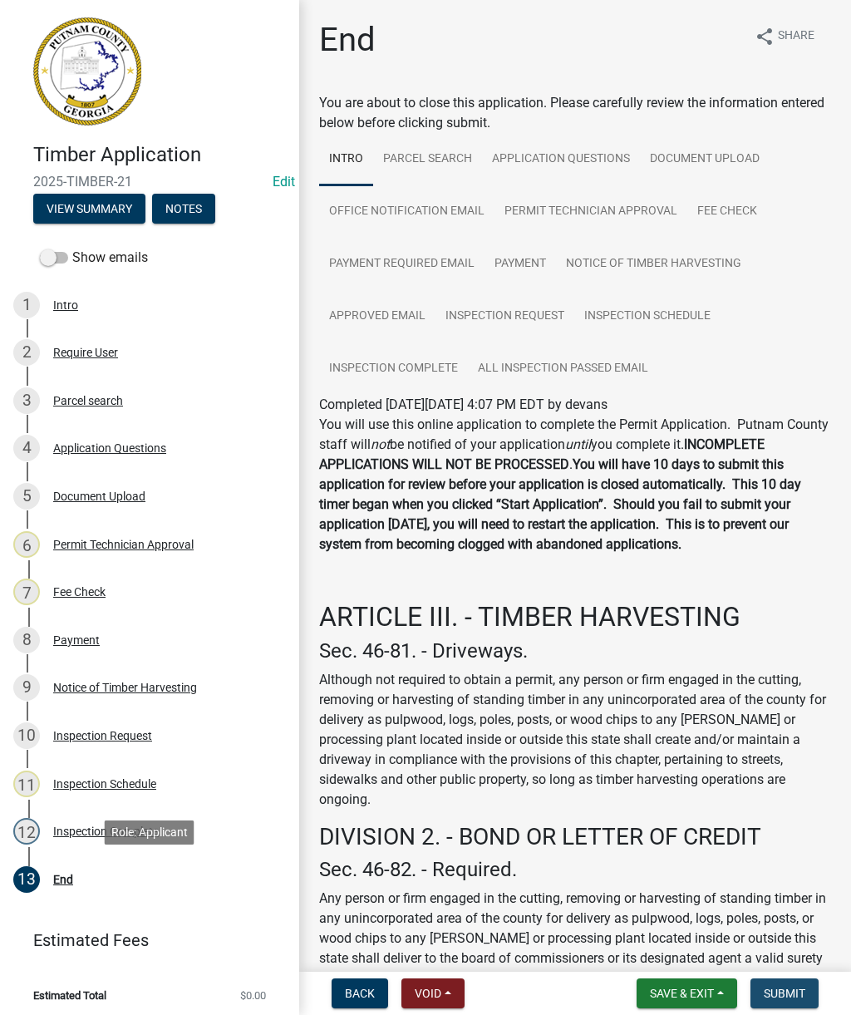
click at [796, 1006] on button "Submit" at bounding box center [785, 993] width 68 height 30
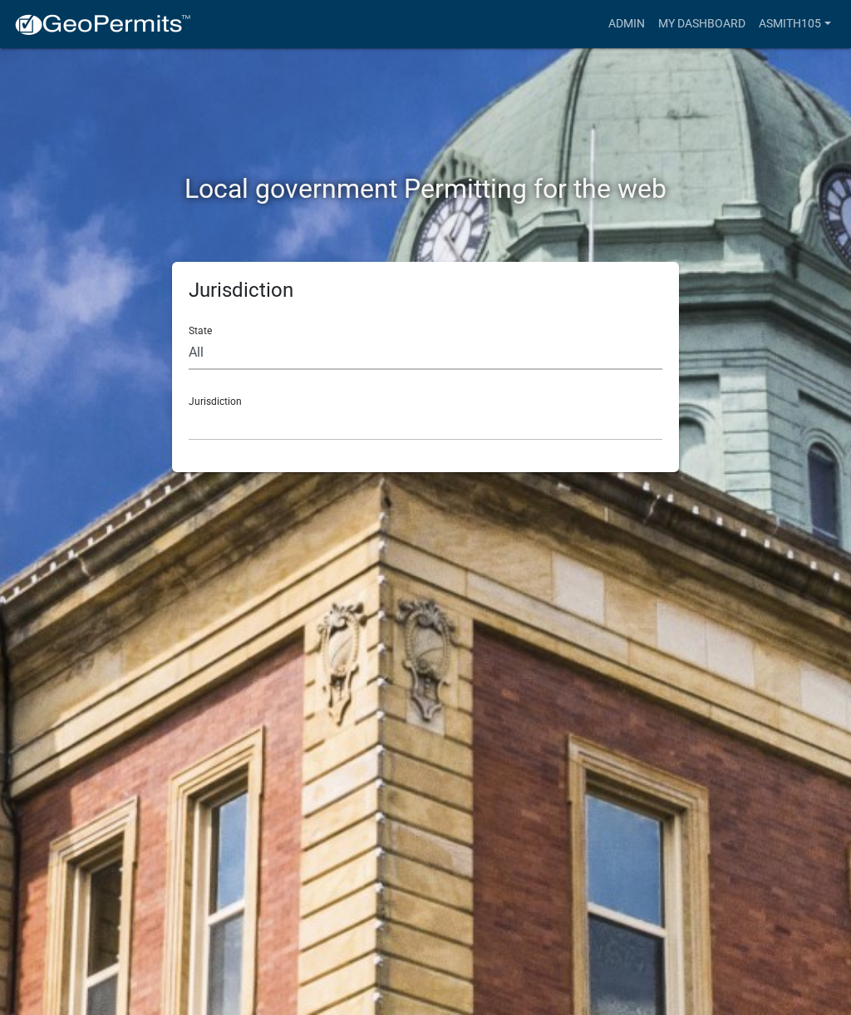
click at [258, 339] on select "All [US_STATE] [US_STATE] [US_STATE] [US_STATE] [US_STATE] [US_STATE] [US_STATE…" at bounding box center [426, 353] width 474 height 34
select select "[US_STATE]"
click at [362, 419] on select "[GEOGRAPHIC_DATA], [US_STATE][PERSON_NAME][GEOGRAPHIC_DATA], [US_STATE][PERSON_…" at bounding box center [426, 423] width 474 height 34
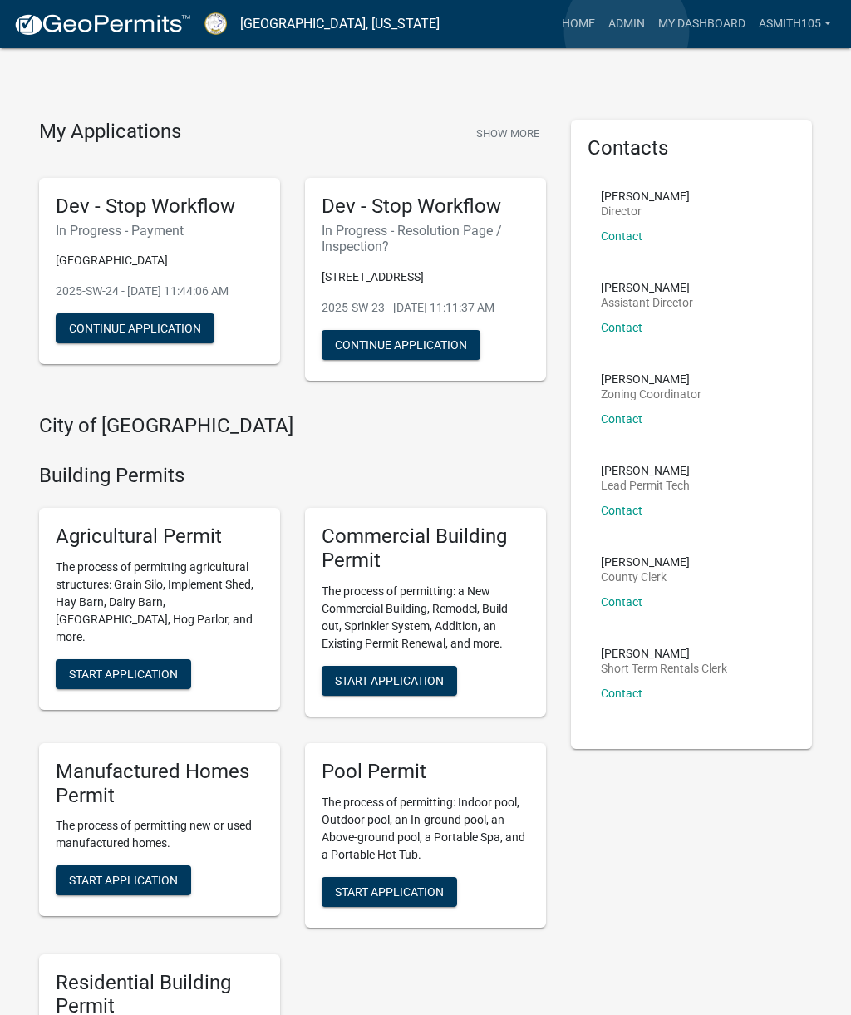
click at [627, 32] on link "Admin" at bounding box center [627, 24] width 50 height 32
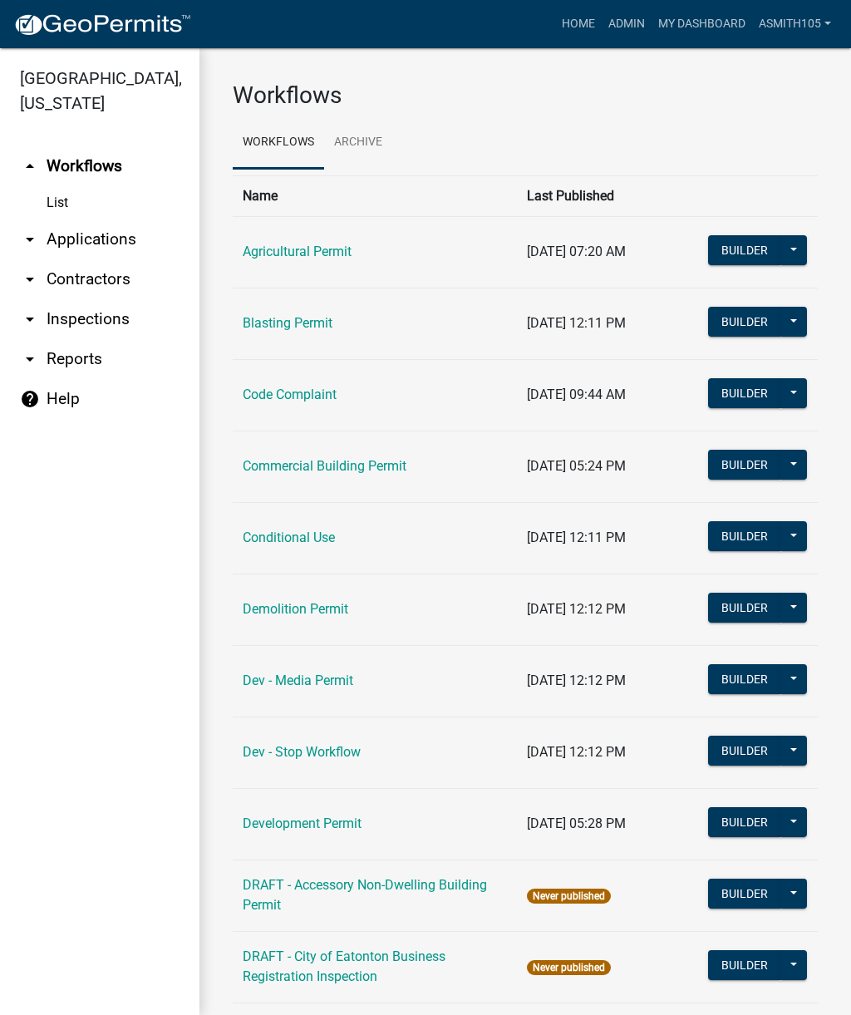
click at [93, 328] on link "arrow_drop_down Inspections" at bounding box center [99, 319] width 199 height 40
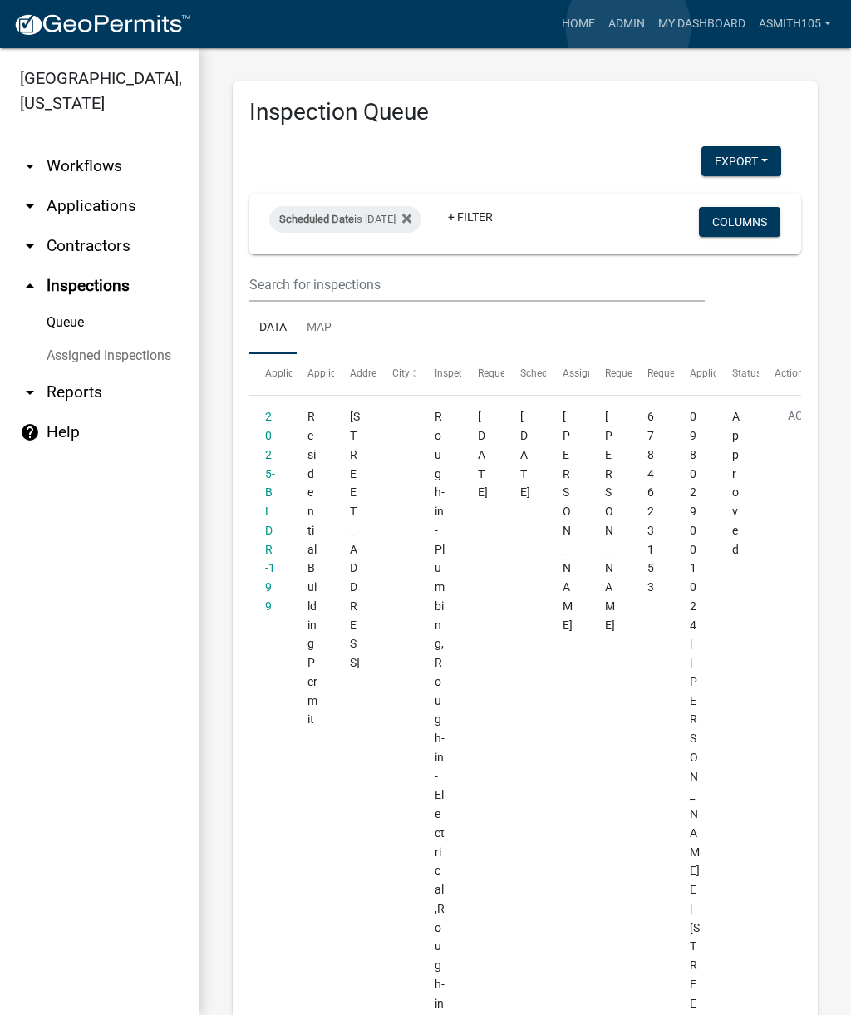
click at [629, 28] on link "Admin" at bounding box center [627, 24] width 50 height 32
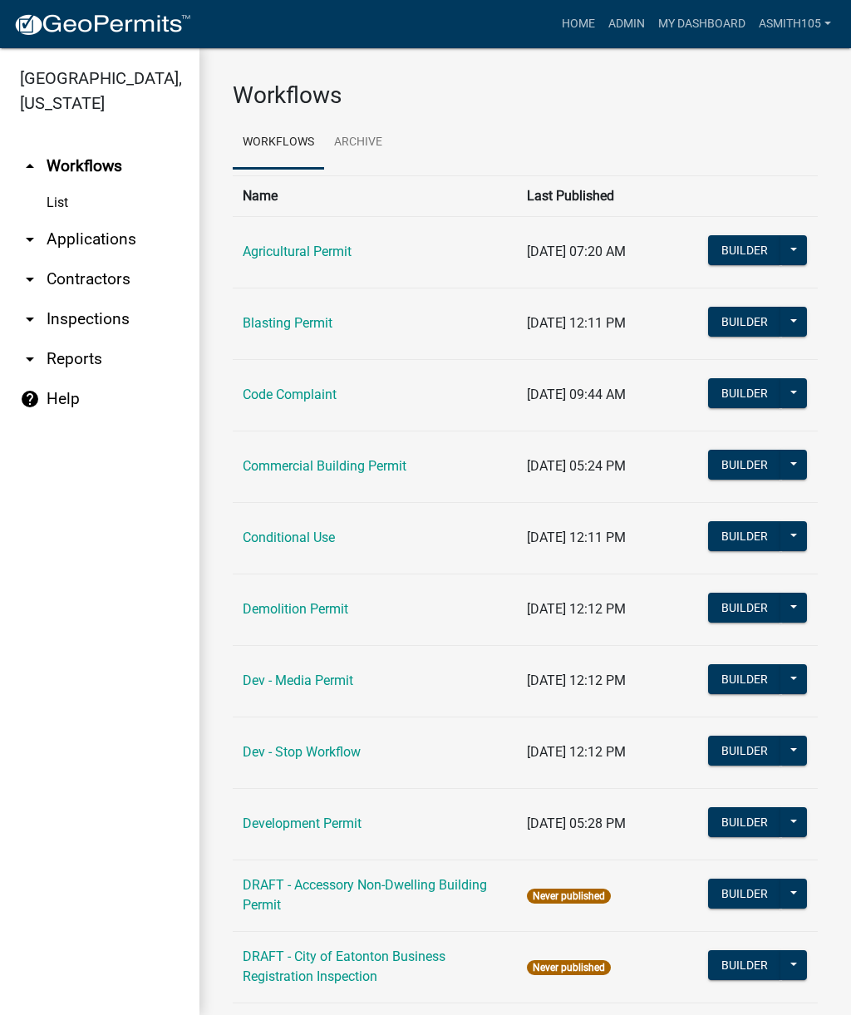
click at [87, 322] on link "arrow_drop_down Inspections" at bounding box center [99, 319] width 199 height 40
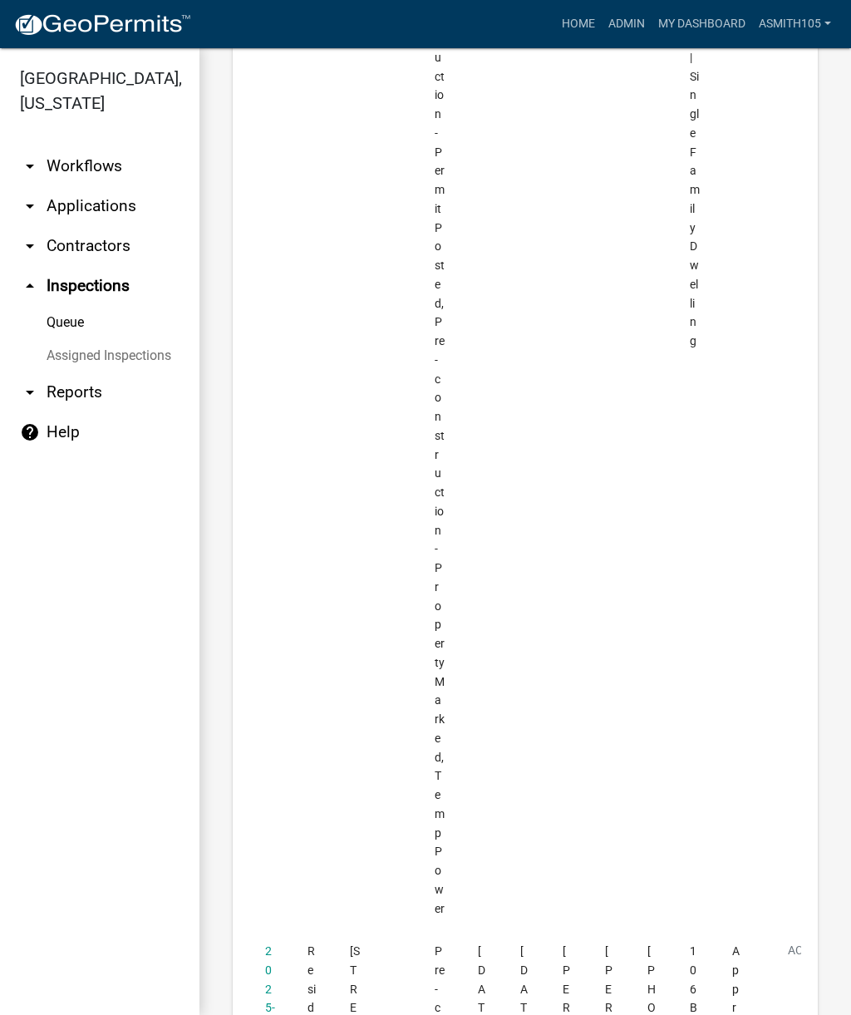
scroll to position [9002, 0]
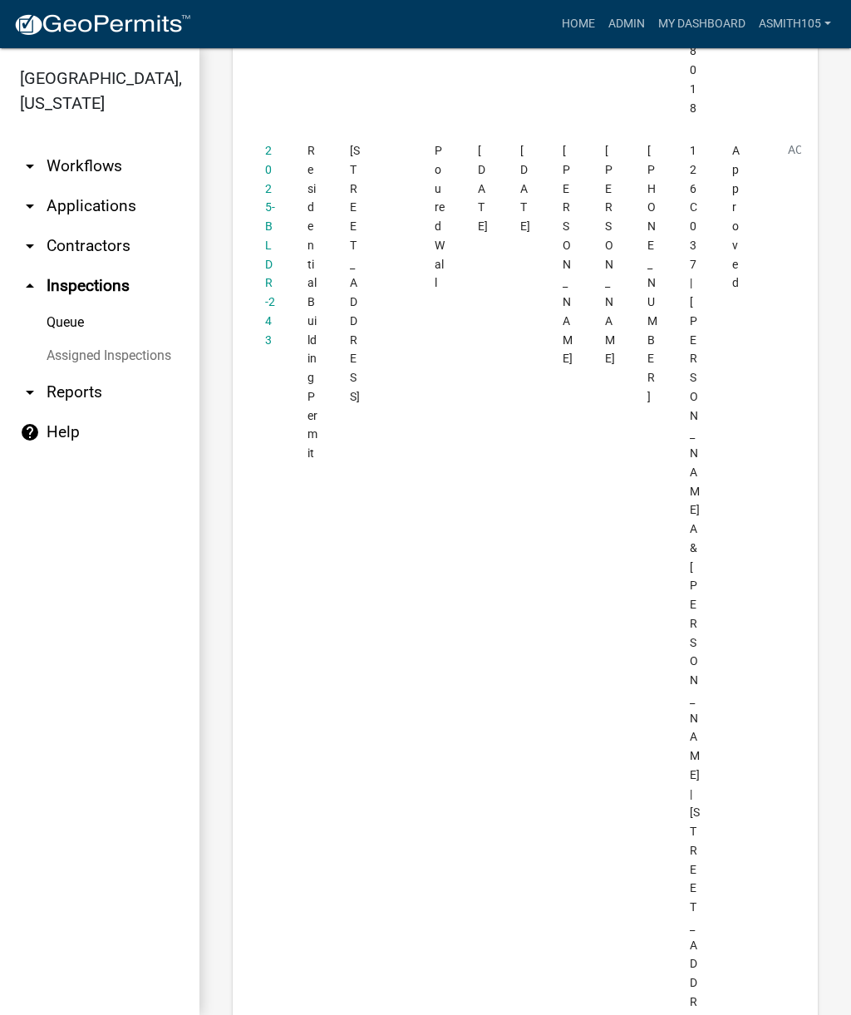
scroll to position [7832, 0]
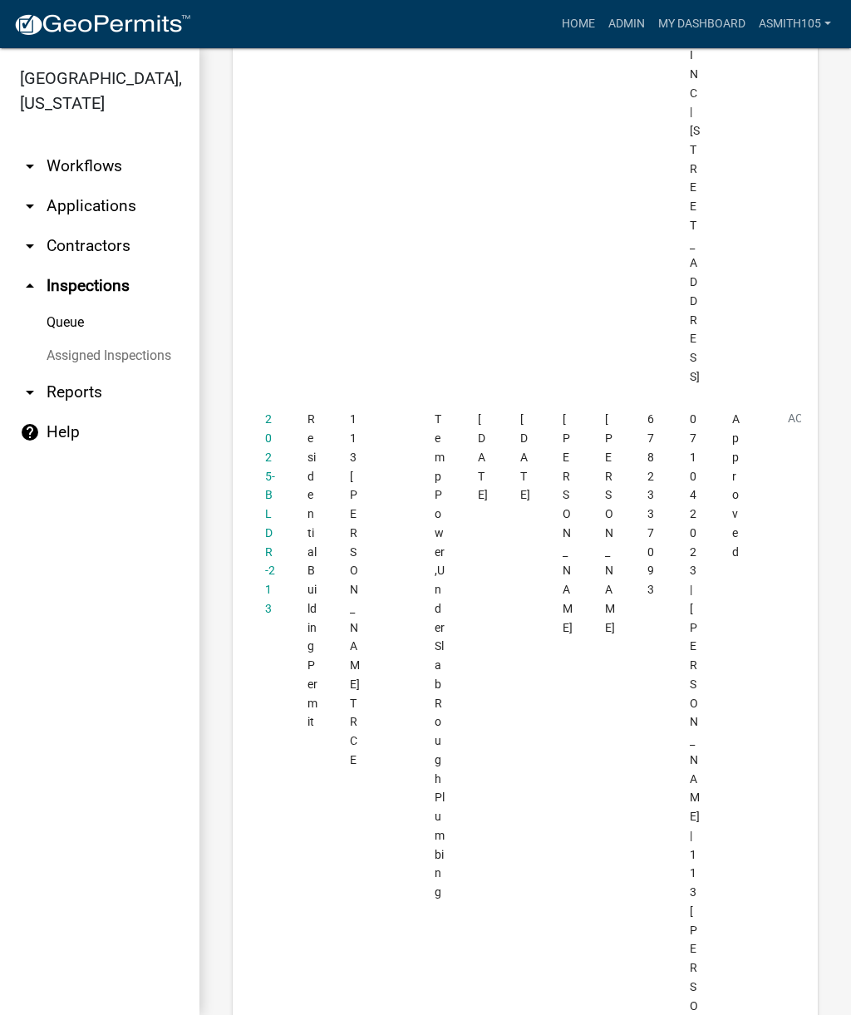
scroll to position [979, 0]
